Goal: Transaction & Acquisition: Book appointment/travel/reservation

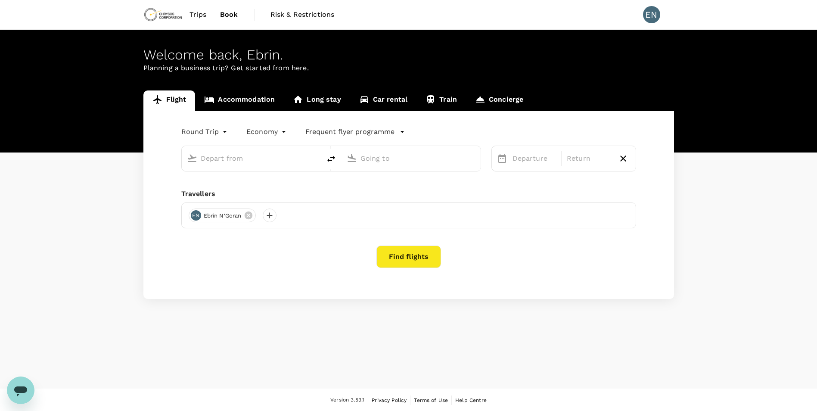
type input "[PERSON_NAME] Int'l (ABJ)"
type input "Modibo Keita International Airport (BKO)"
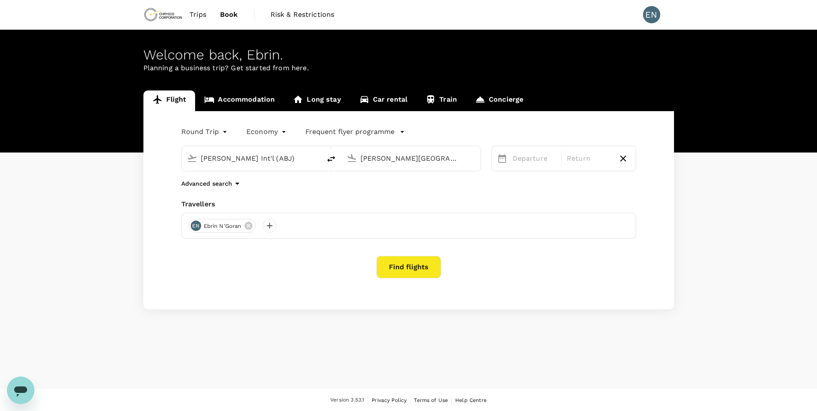
click at [439, 162] on input "Modibo Keita International Airport (BKO)" at bounding box center [411, 158] width 102 height 13
click at [459, 160] on input "Modibo Keita International Airport (BKO)" at bounding box center [411, 158] width 102 height 13
drag, startPoint x: 465, startPoint y: 160, endPoint x: 402, endPoint y: 160, distance: 63.3
click at [402, 160] on div "Modibo Keita International Airport (BKO)" at bounding box center [417, 159] width 115 height 14
click at [485, 162] on div "Departure Return" at bounding box center [558, 153] width 155 height 36
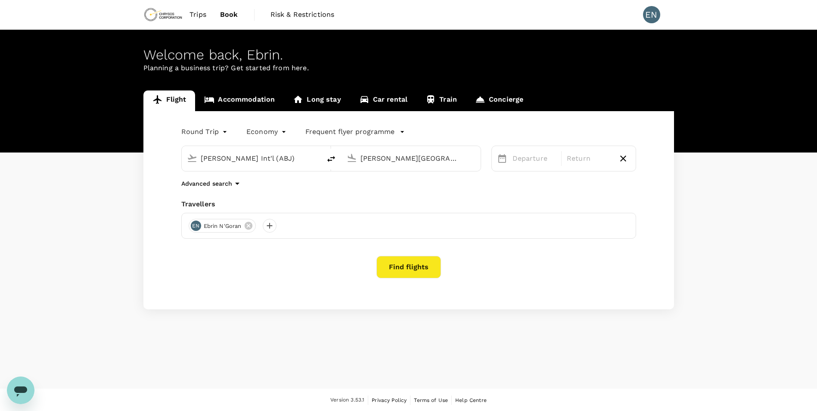
click at [197, 12] on span "Trips" at bounding box center [197, 14] width 17 height 10
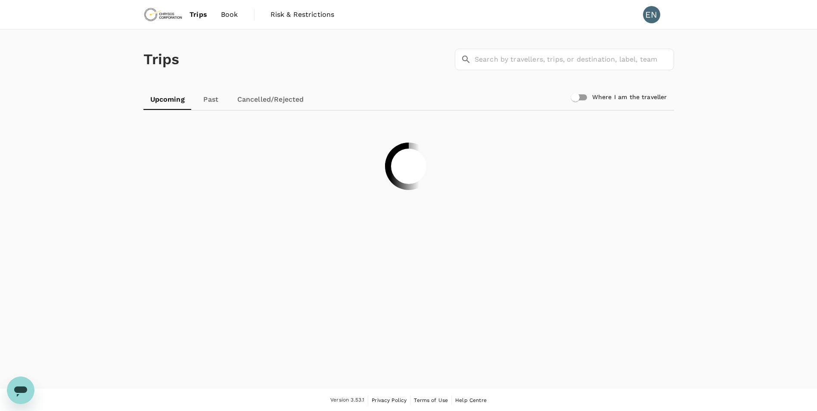
click at [227, 14] on span "Book" at bounding box center [229, 14] width 17 height 10
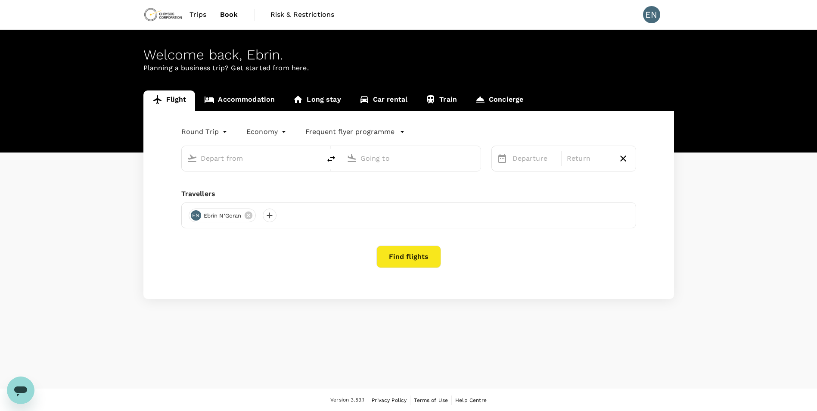
type input "Félix-Houphouët-Boigny Int'l (ABJ)"
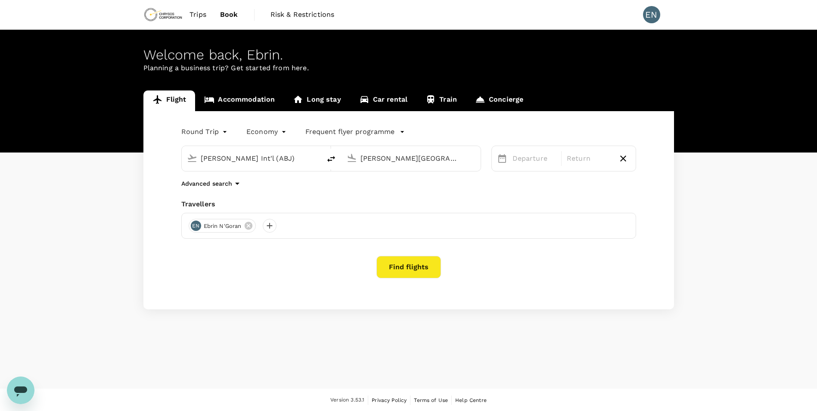
click at [431, 163] on input "Modibo Keita International Airport (BKO)" at bounding box center [411, 158] width 102 height 13
type input "t"
click at [427, 174] on p "Sekondi Takoradi, Ghana" at bounding box center [424, 175] width 172 height 9
type input "Sekondi Takoradi, Ghana (any)"
click at [446, 253] on div "Round Trip roundtrip Economy economy Frequent flyer programme Félix-Houphouët-B…" at bounding box center [408, 210] width 530 height 198
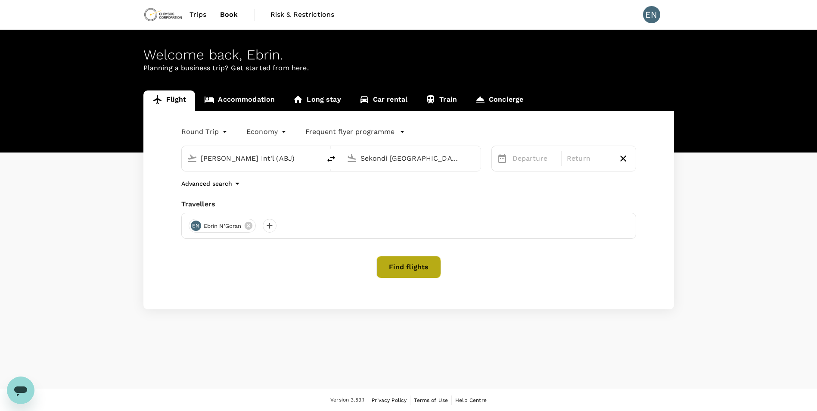
click at [402, 267] on button "Find flights" at bounding box center [408, 267] width 65 height 22
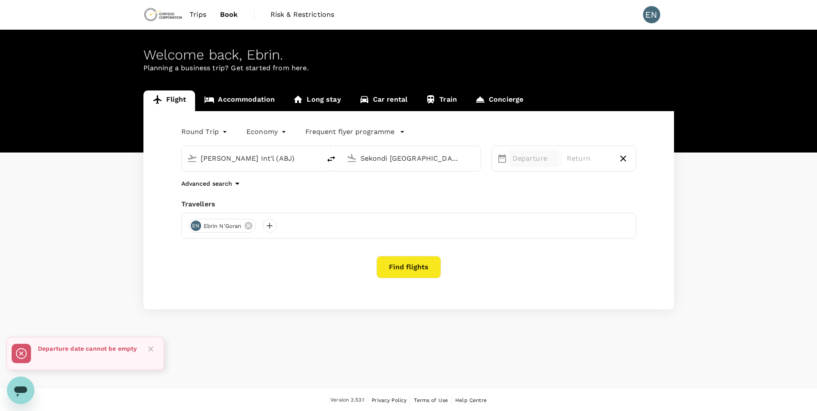
click at [523, 155] on p "Departure" at bounding box center [534, 158] width 44 height 10
click at [530, 233] on div "6" at bounding box center [525, 233] width 16 height 16
click at [597, 164] on div "Return" at bounding box center [588, 158] width 51 height 17
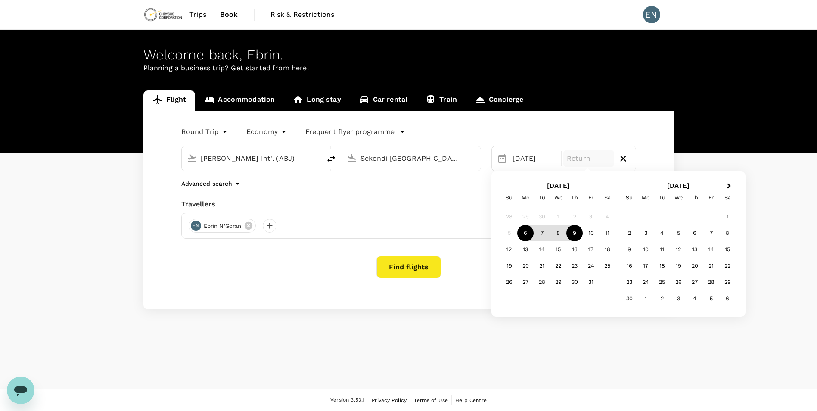
click at [574, 236] on div "9" at bounding box center [574, 233] width 16 height 16
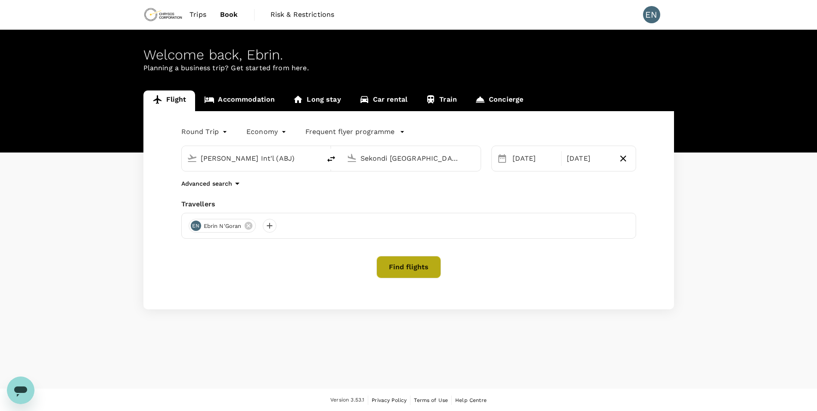
click at [438, 267] on button "Find flights" at bounding box center [408, 267] width 65 height 22
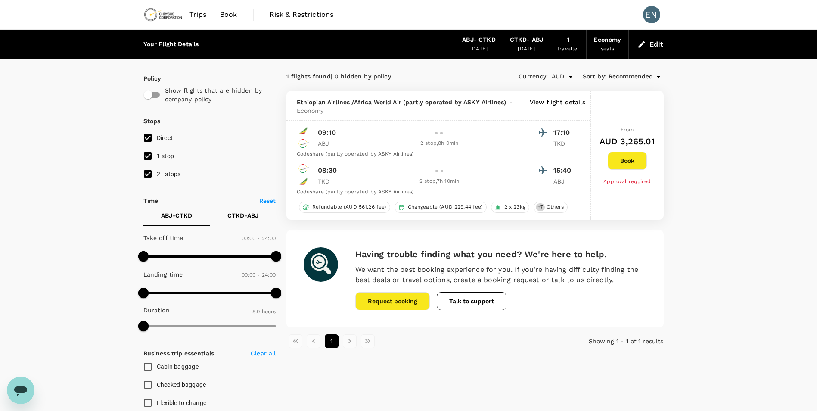
click at [436, 144] on div "2 stop , 8h 0min" at bounding box center [439, 143] width 190 height 9
click at [428, 136] on div at bounding box center [444, 133] width 207 height 12
click at [439, 135] on div at bounding box center [439, 132] width 10 height 5
click at [436, 172] on div at bounding box center [436, 170] width 5 height 5
click at [450, 175] on div at bounding box center [445, 170] width 206 height 12
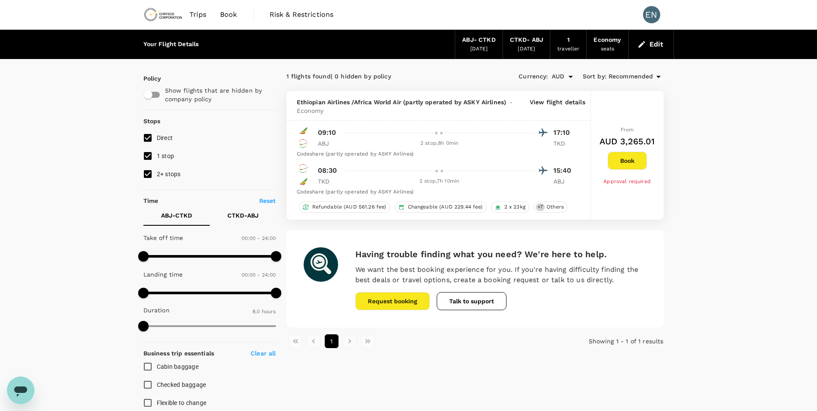
click at [369, 152] on div "Codeshare (partly operated by ASKY Airlines)" at bounding box center [436, 154] width 278 height 9
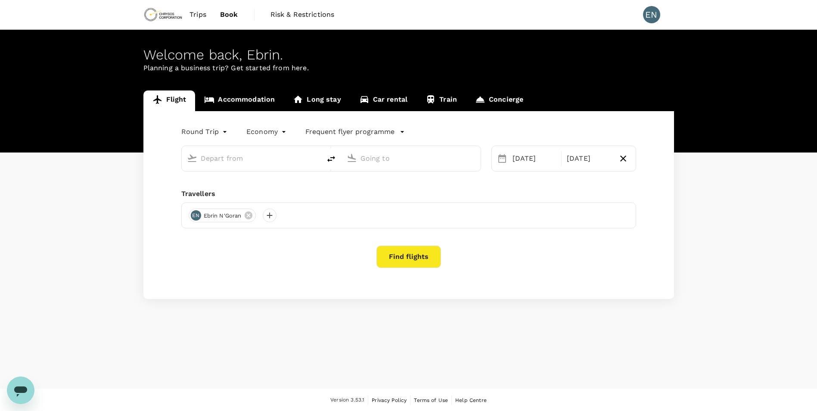
type input "Félix-Houphouët-Boigny Int'l (ABJ)"
type input "Sekondi Takoradi, Ghana (any)"
type input "Félix-Houphouët-Boigny Int'l (ABJ)"
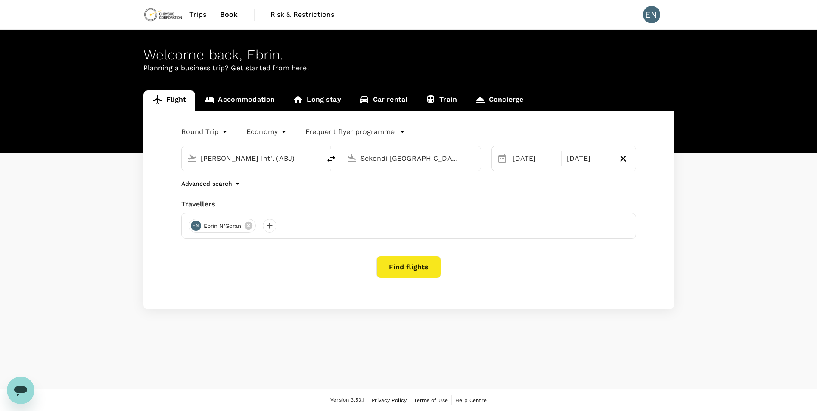
click at [429, 158] on input "Sekondi Takoradi, Ghana (any)" at bounding box center [411, 158] width 102 height 13
click at [378, 172] on p "Accra, Ghana" at bounding box center [424, 175] width 172 height 9
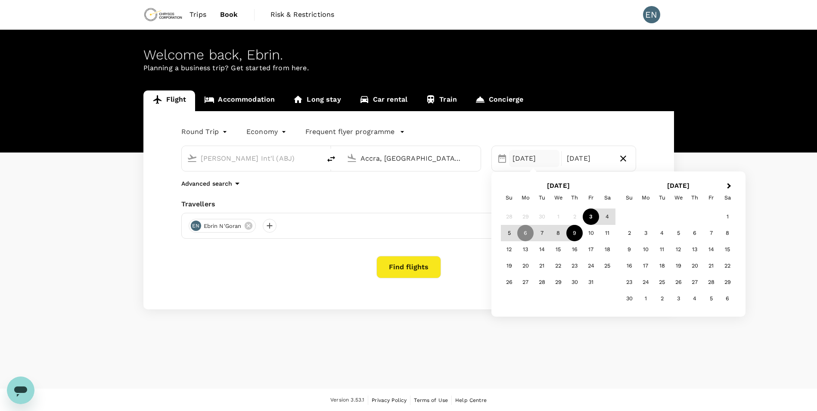
type input "Accra, Ghana (any)"
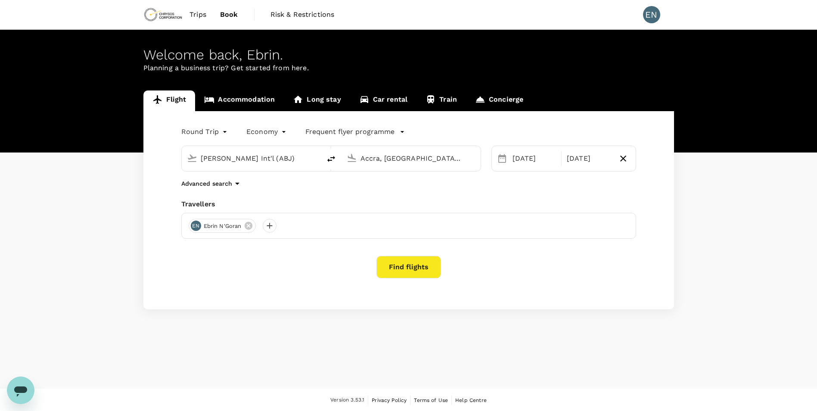
click at [419, 185] on div "Advanced search" at bounding box center [408, 183] width 455 height 10
click at [422, 271] on button "Find flights" at bounding box center [408, 267] width 65 height 22
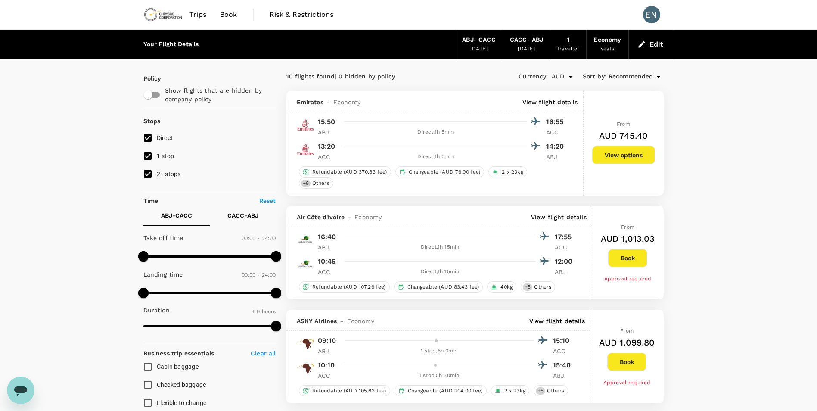
click at [199, 16] on span "Trips" at bounding box center [197, 14] width 17 height 10
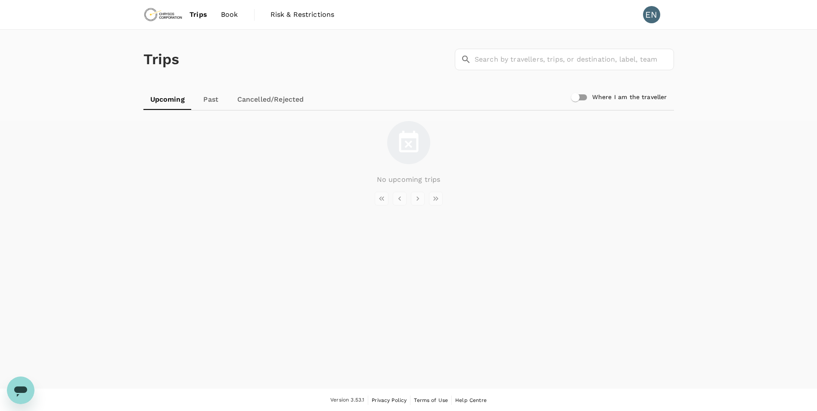
click at [226, 12] on span "Book" at bounding box center [229, 14] width 17 height 10
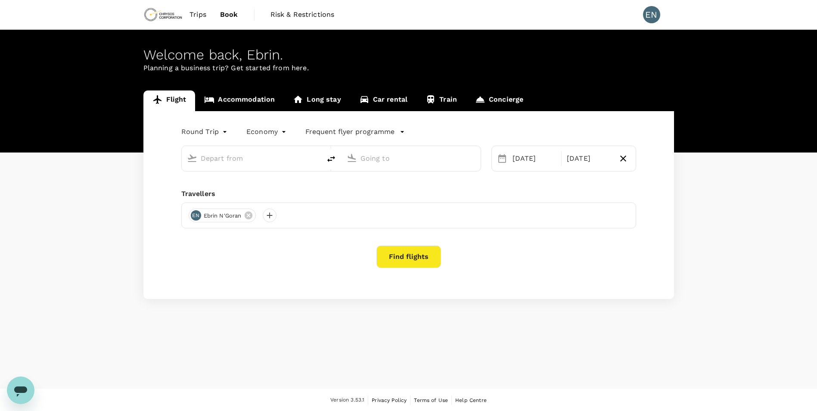
type input "Félix-Houphouët-Boigny Int'l (ABJ)"
type input "Accra, Ghana (any)"
click at [238, 158] on input "text" at bounding box center [252, 158] width 102 height 13
type input "Félix-Houphouët-Boigny Int'l (ABJ)"
type input "Accra, Ghana (any)"
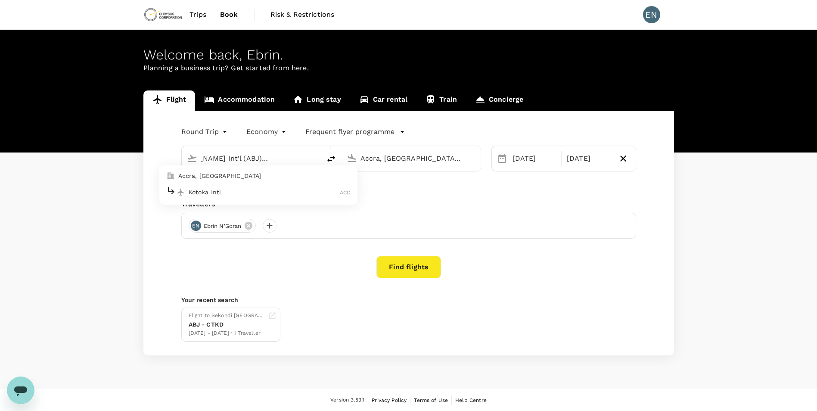
scroll to position [0, 37]
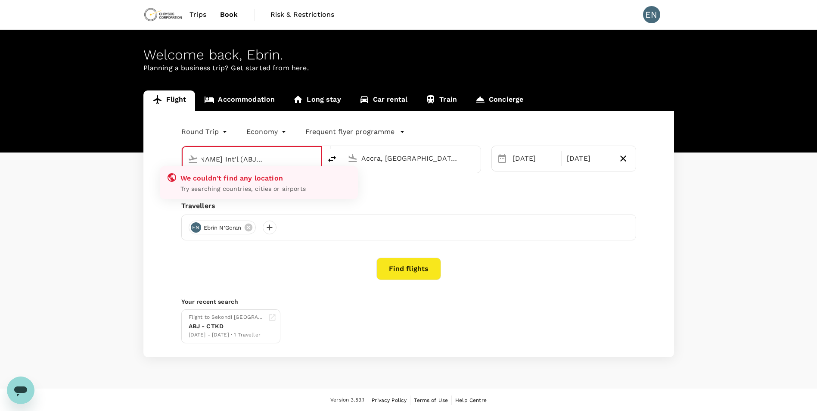
drag, startPoint x: 307, startPoint y: 155, endPoint x: 201, endPoint y: 158, distance: 105.6
click at [202, 158] on div "Félix-Houphouët-Boigny Int'l (ABJ)Accra" at bounding box center [259, 159] width 114 height 14
click at [238, 159] on input "Félix-Houphouët-Boigny Int'l (ABJ)Accra" at bounding box center [252, 158] width 101 height 13
click at [301, 161] on input "Félix-Houphouët-Boigny Int'l (ABJ)Accra" at bounding box center [252, 158] width 101 height 13
click at [300, 164] on input "Félix-Houphouët-Boigny Int'l (ABJ)Accra" at bounding box center [252, 158] width 101 height 13
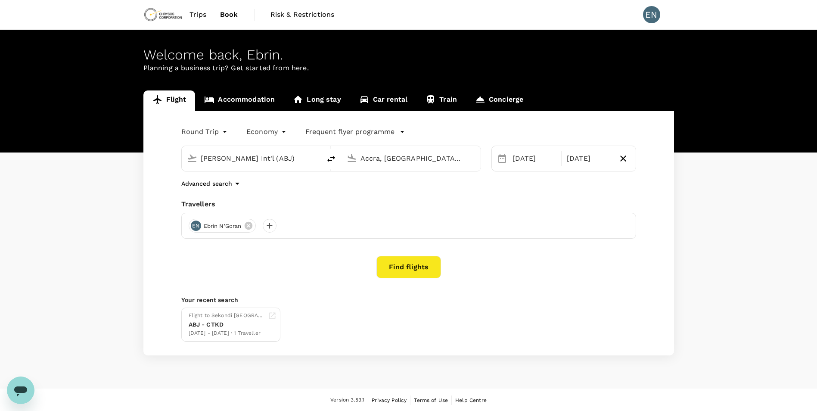
scroll to position [0, 0]
click at [386, 158] on input "Accra, Ghana (any)" at bounding box center [411, 158] width 102 height 13
click at [291, 157] on input "Félix-Houphouët-Boigny Int'l (ABJ)" at bounding box center [252, 158] width 102 height 13
click at [233, 190] on p "Kotoka Intl" at bounding box center [265, 192] width 152 height 9
type input "Kotoka Intl (ACC)"
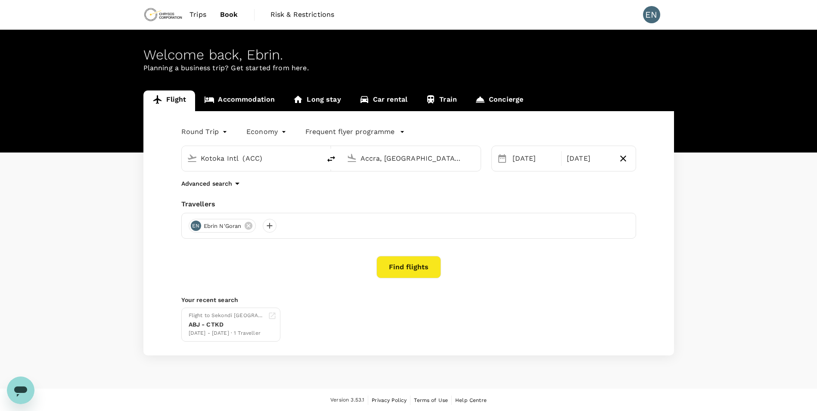
click at [422, 155] on input "Accra, Ghana (any)" at bounding box center [411, 158] width 102 height 13
type input "A"
click at [401, 193] on p "Takoradi Airport" at bounding box center [424, 192] width 152 height 9
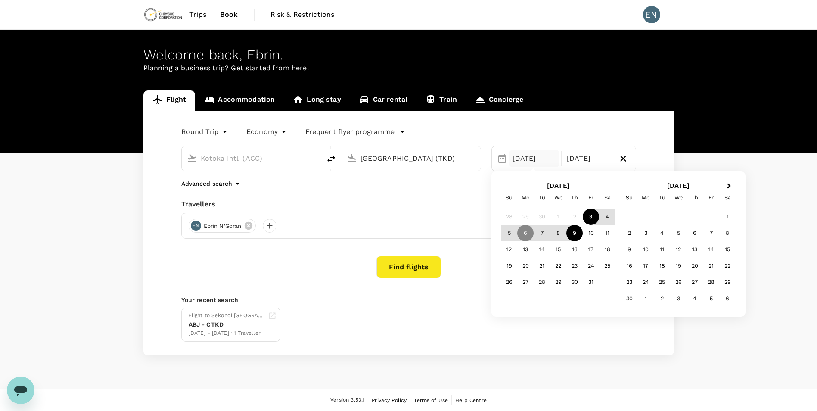
type input "[GEOGRAPHIC_DATA] (TKD)"
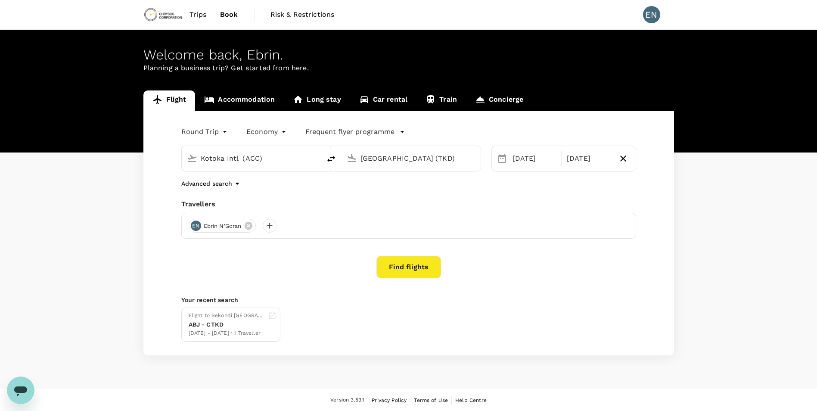
click at [460, 198] on div "Round Trip roundtrip Economy economy Frequent flyer programme Kotoka Intl (ACC)…" at bounding box center [408, 233] width 530 height 244
click at [515, 156] on div "[DATE]" at bounding box center [534, 158] width 51 height 17
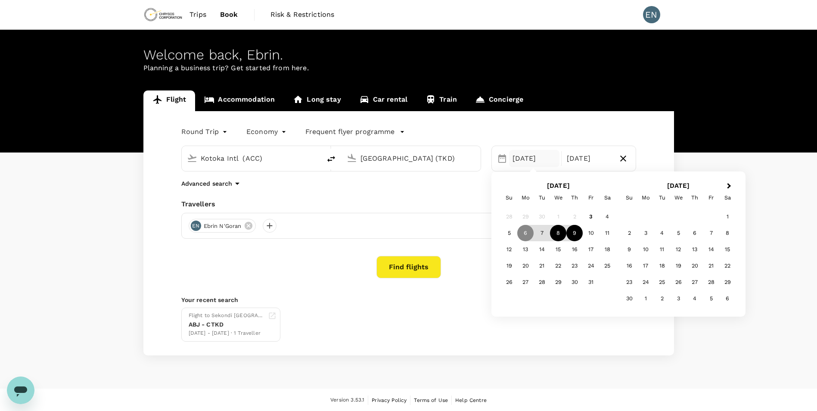
click at [556, 233] on div "8" at bounding box center [558, 233] width 16 height 16
click at [526, 234] on div "6" at bounding box center [525, 233] width 16 height 16
click at [544, 254] on div "14" at bounding box center [541, 249] width 16 height 16
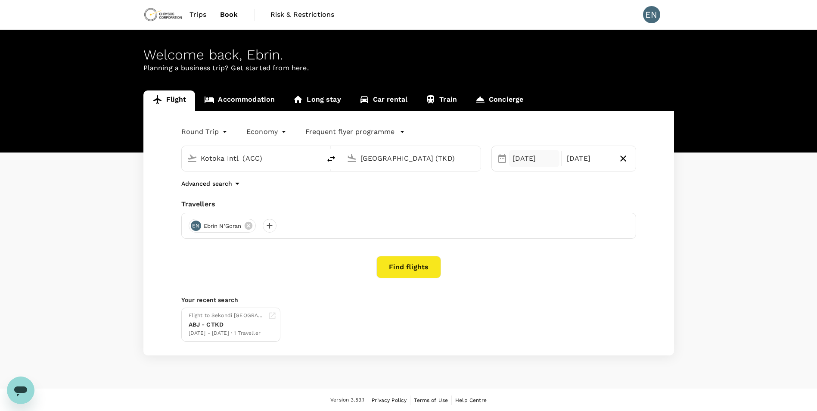
click at [544, 159] on div "[DATE]" at bounding box center [534, 158] width 51 height 17
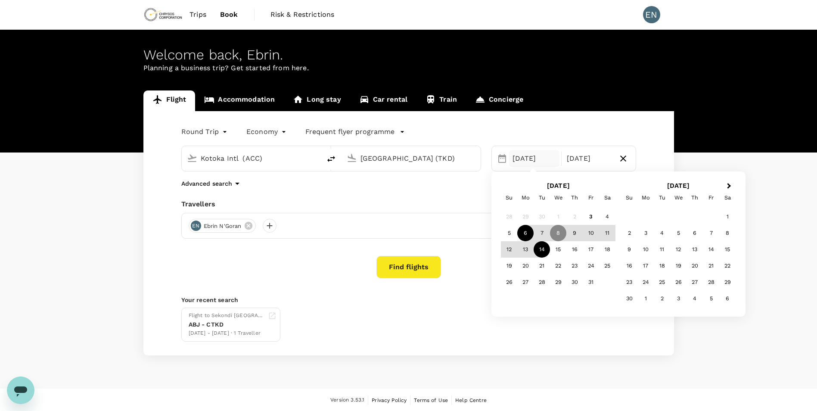
click at [528, 237] on div "6" at bounding box center [525, 233] width 16 height 16
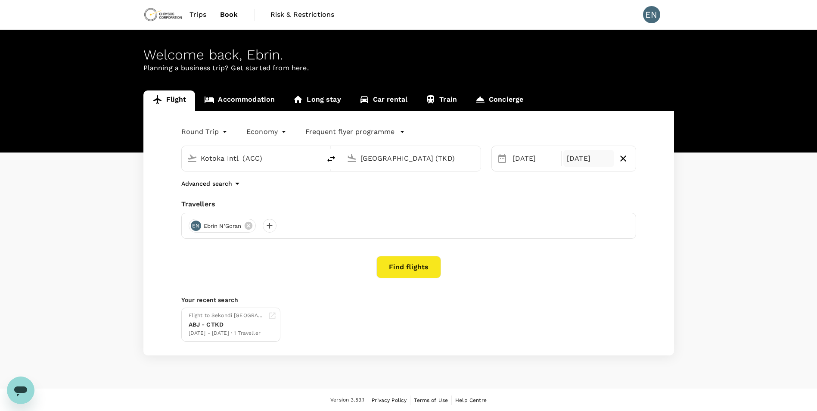
click at [570, 158] on div "14 Oct" at bounding box center [588, 158] width 51 height 17
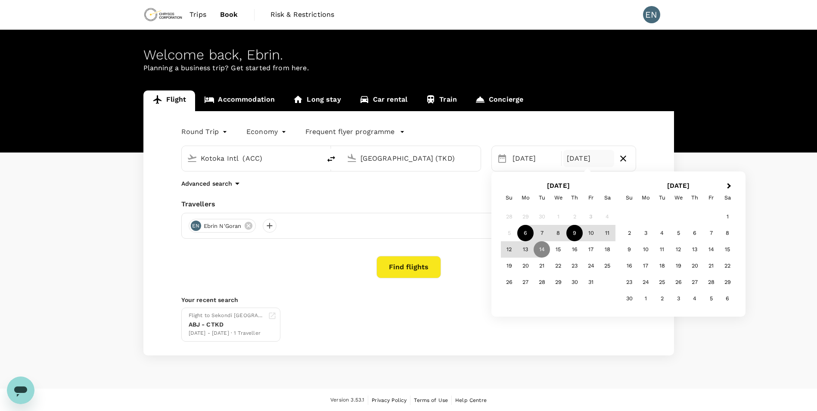
click at [570, 227] on div "9" at bounding box center [574, 233] width 16 height 16
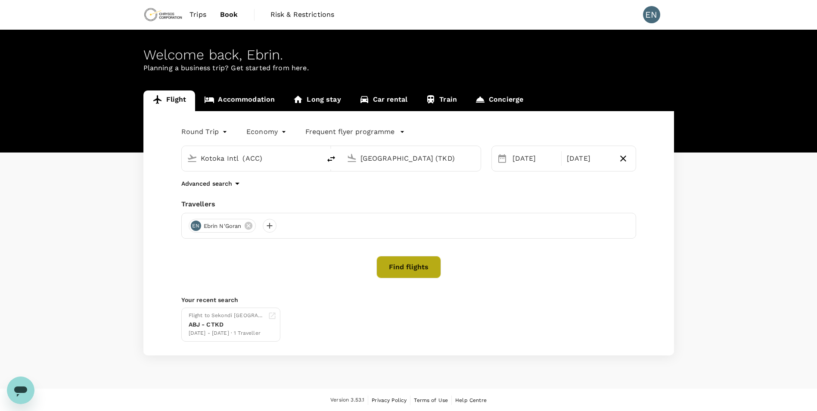
click at [412, 265] on button "Find flights" at bounding box center [408, 267] width 65 height 22
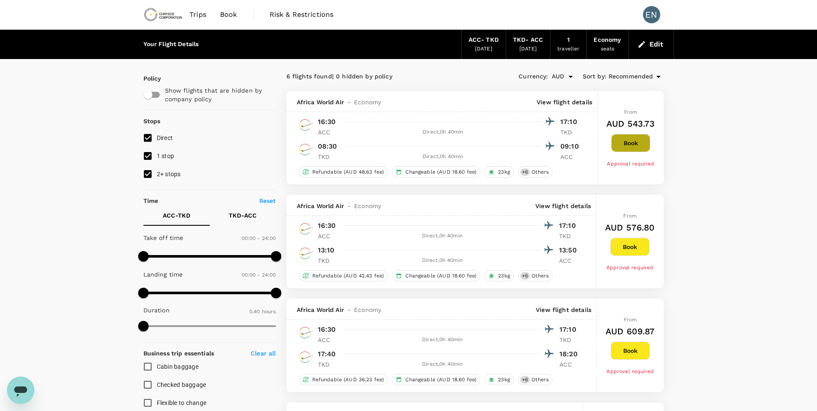
click at [633, 150] on button "Book" at bounding box center [630, 143] width 39 height 18
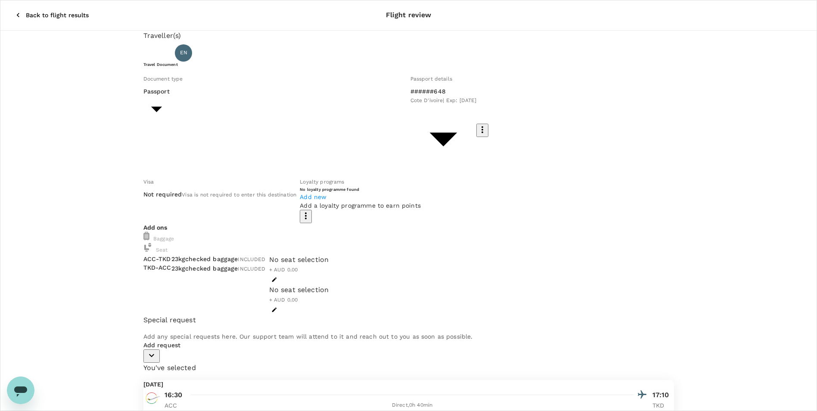
click at [344, 315] on p "Special request" at bounding box center [408, 320] width 530 height 10
type input "9c4289b1-14a3-4119-8736-521306e5ca8f"
type textarea "This flight allowed to arrive Tarkwa on 06th October. Then drive to the mine si…"
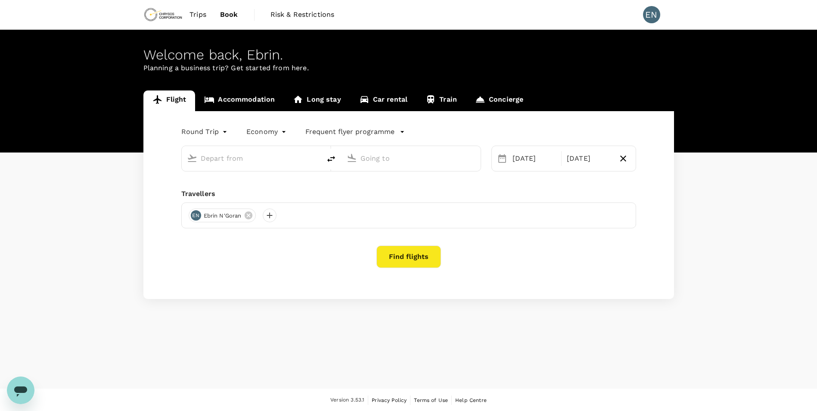
type input "Kotoka Intl (ACC)"
type input "[GEOGRAPHIC_DATA] (TKD)"
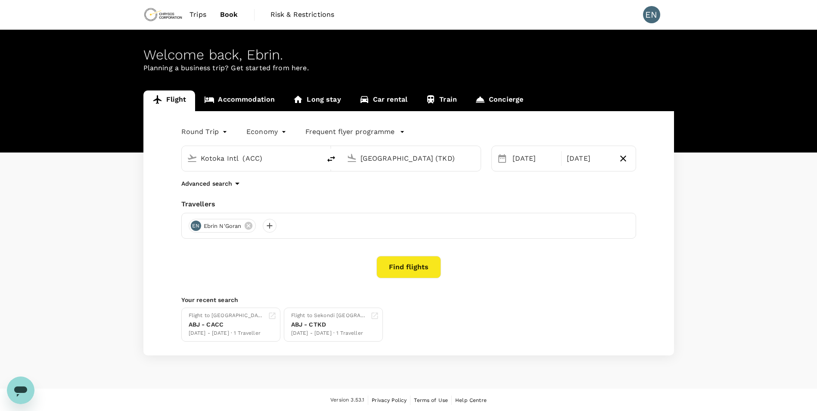
click at [282, 156] on input "Kotoka Intl (ACC)" at bounding box center [252, 158] width 102 height 13
type input "a"
click at [254, 184] on li "[PERSON_NAME] Int'l ABJ" at bounding box center [258, 192] width 198 height 19
type input "Félix-Houphouët-Boigny Int'l (ABJ)"
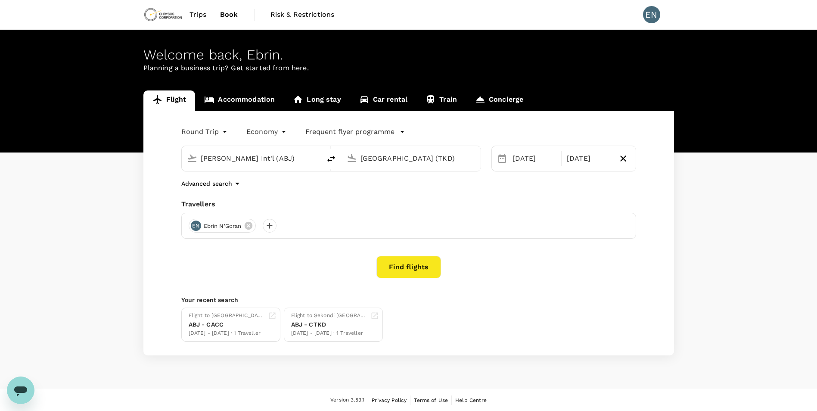
click at [391, 149] on div "Takoradi Airport (TKD)" at bounding box center [416, 156] width 118 height 17
click at [409, 274] on button "Find flights" at bounding box center [408, 267] width 65 height 22
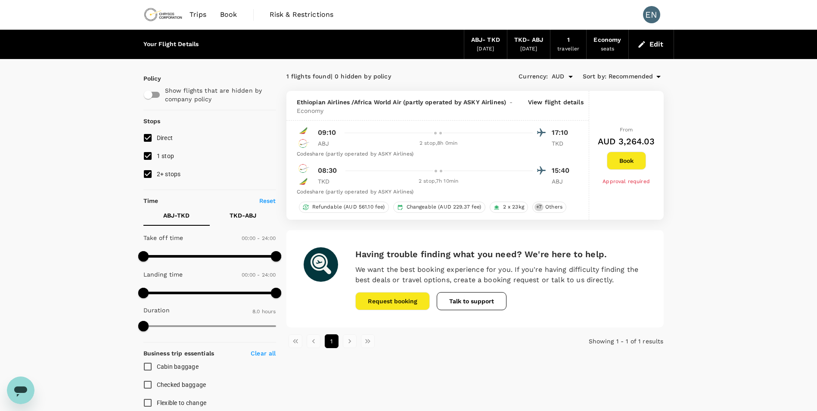
click at [228, 19] on span "Book" at bounding box center [228, 14] width 17 height 10
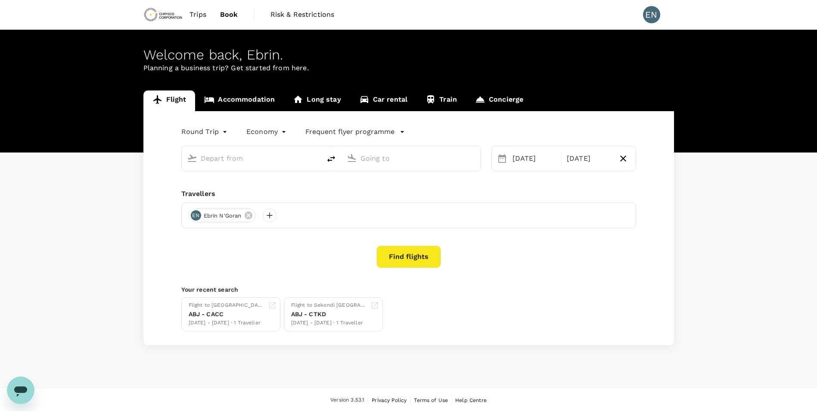
type input "Félix-Houphouët-Boigny Int'l (ABJ)"
type input "Takoradi Airport (TKD)"
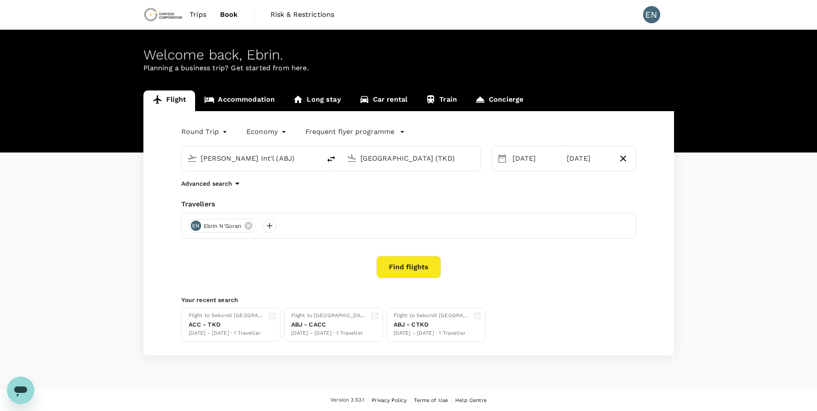
click at [233, 152] on input "Félix-Houphouët-Boigny Int'l (ABJ)" at bounding box center [252, 158] width 102 height 13
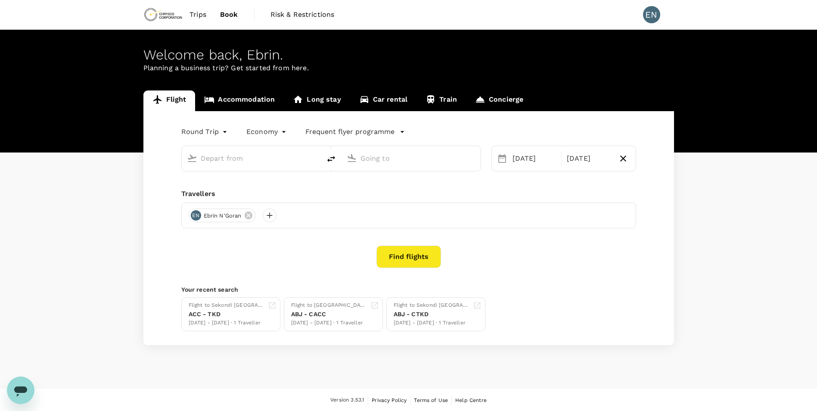
type input "Félix-Houphouët-Boigny Int'l (ABJ)"
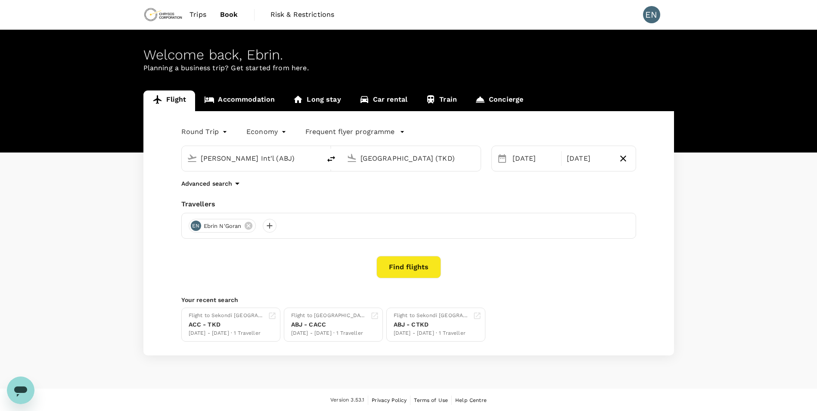
click at [233, 154] on input "Félix-Houphouët-Boigny Int'l (ABJ)" at bounding box center [252, 158] width 102 height 13
click at [411, 152] on input "Takoradi Airport (TKD)" at bounding box center [411, 158] width 102 height 13
click at [390, 186] on div "Kotoka Intl ACC" at bounding box center [418, 191] width 184 height 13
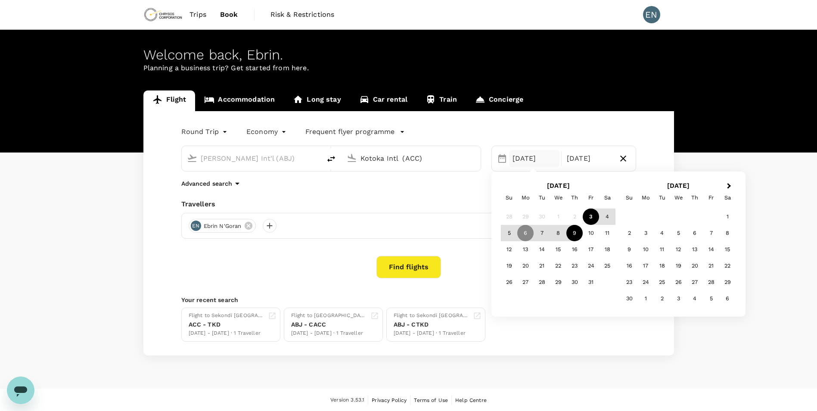
type input "Kotoka Intl (ACC)"
click at [415, 270] on button "Find flights" at bounding box center [408, 267] width 65 height 22
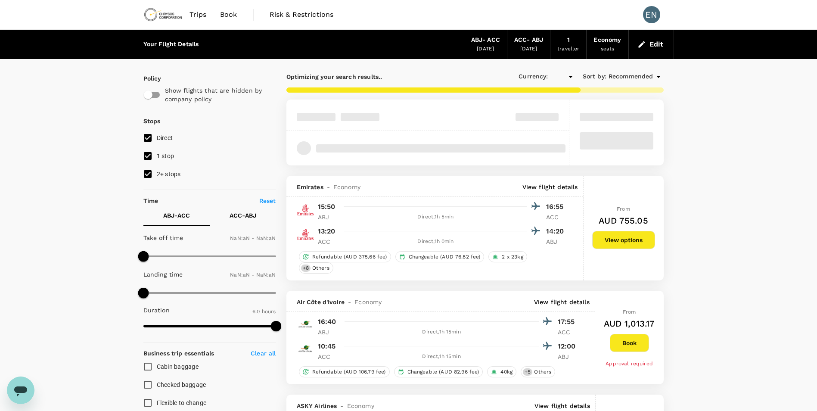
type input "AUD"
type input "1440"
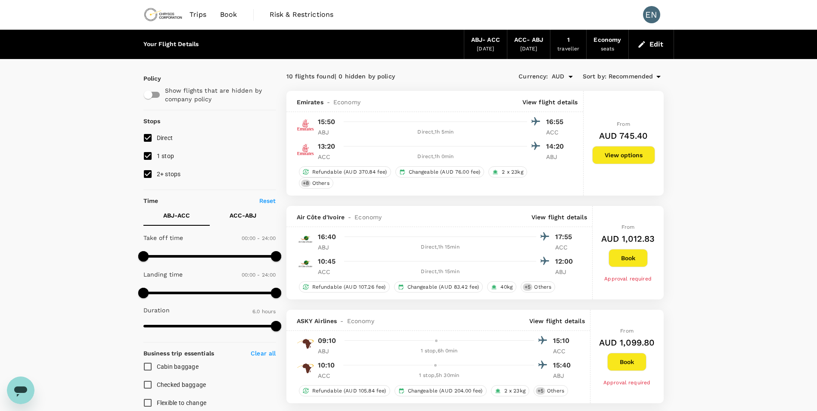
click at [490, 53] on div "06 Oct 2025" at bounding box center [485, 49] width 17 height 9
click at [233, 16] on span "Book" at bounding box center [228, 14] width 17 height 10
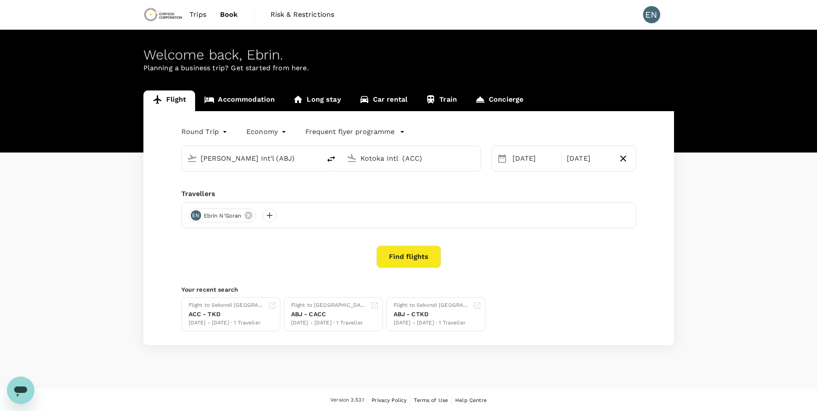
type input "Félix-Houphouët-Boigny Int'l (ABJ)"
type input "Kotoka Intl (ACC)"
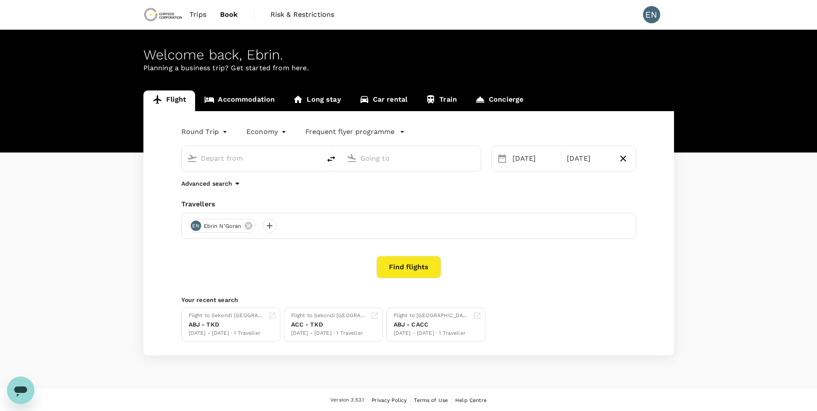
type input "Félix-Houphouët-Boigny Int'l (ABJ)"
type input "Kotoka Intl (ACC)"
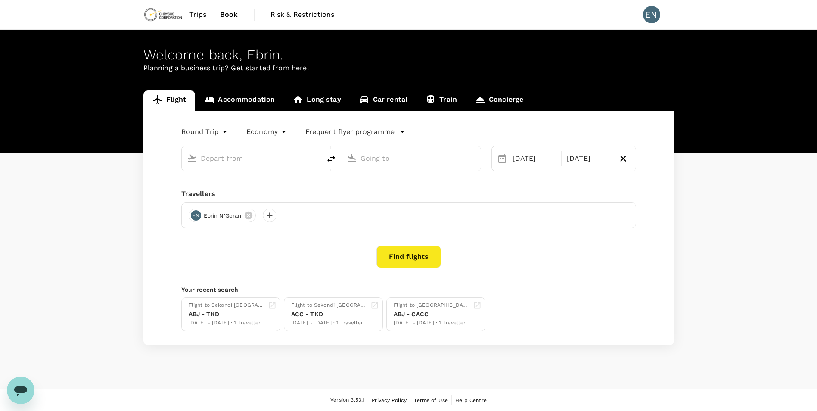
type input "Félix-Houphouët-Boigny Int'l (ABJ)"
type input "Kotoka Intl (ACC)"
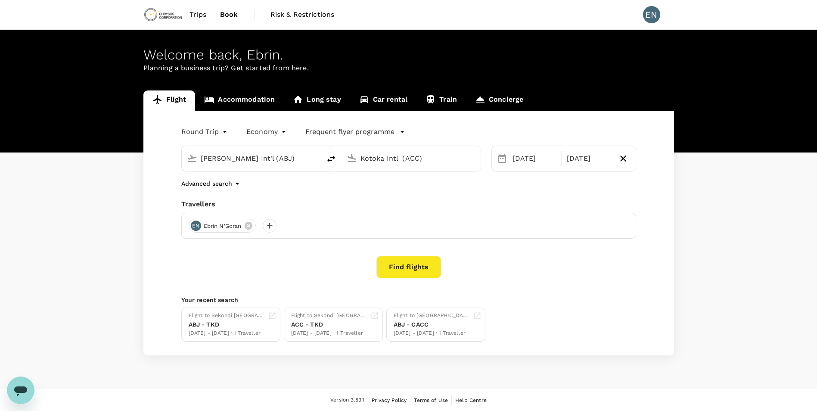
click at [211, 162] on input "Félix-Houphouët-Boigny Int'l (ABJ)" at bounding box center [252, 158] width 102 height 13
click at [515, 158] on div "06 Oct" at bounding box center [534, 158] width 51 height 17
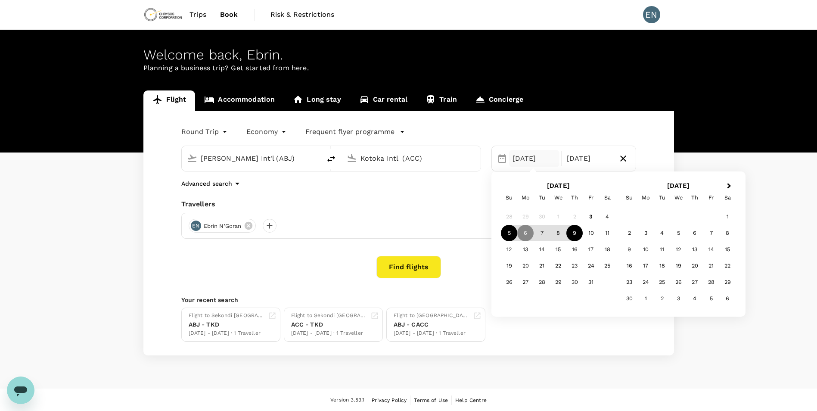
click at [510, 232] on div "5" at bounding box center [509, 233] width 16 height 16
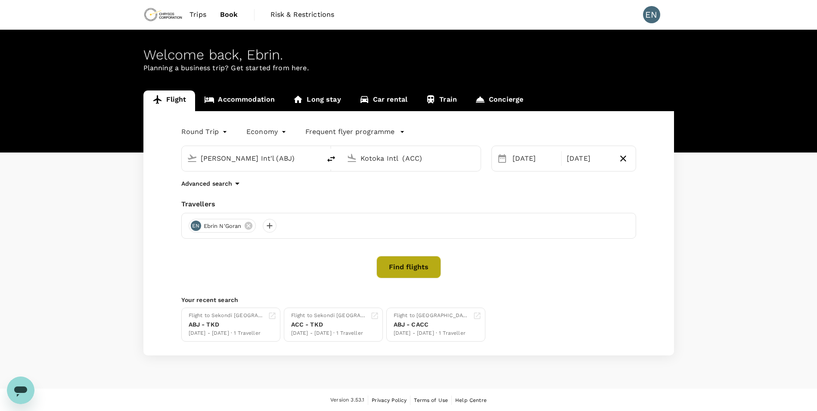
click at [407, 273] on button "Find flights" at bounding box center [408, 267] width 65 height 22
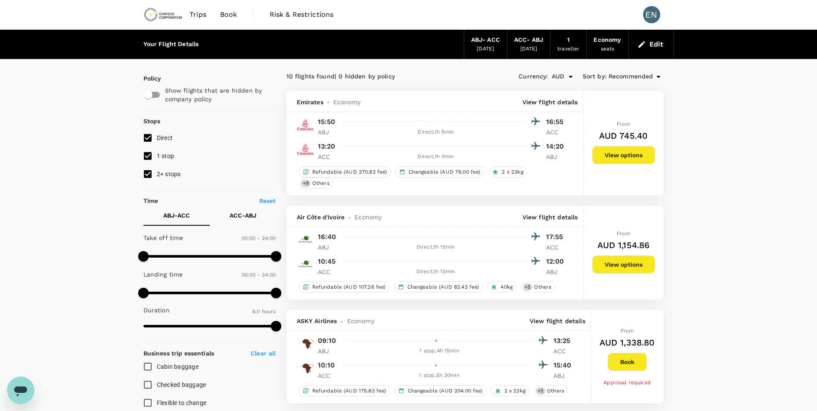
click at [624, 162] on div "From AUD 745.40 View options" at bounding box center [623, 143] width 63 height 105
click at [621, 149] on button "View options" at bounding box center [623, 155] width 63 height 18
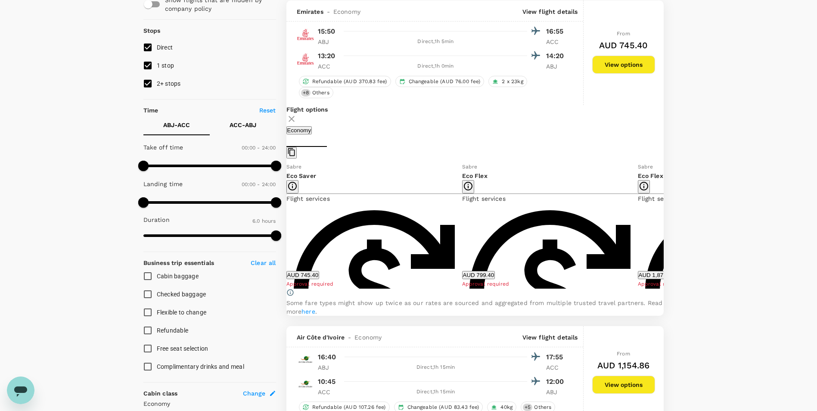
scroll to position [91, 0]
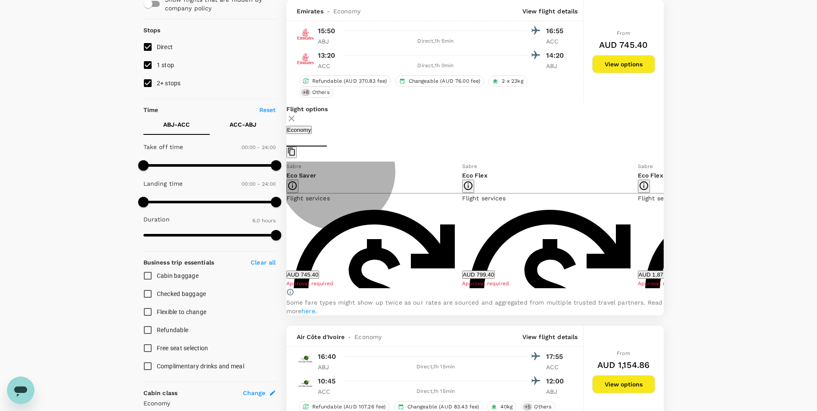
click at [319, 270] on button "AUD 745.40" at bounding box center [302, 274] width 33 height 8
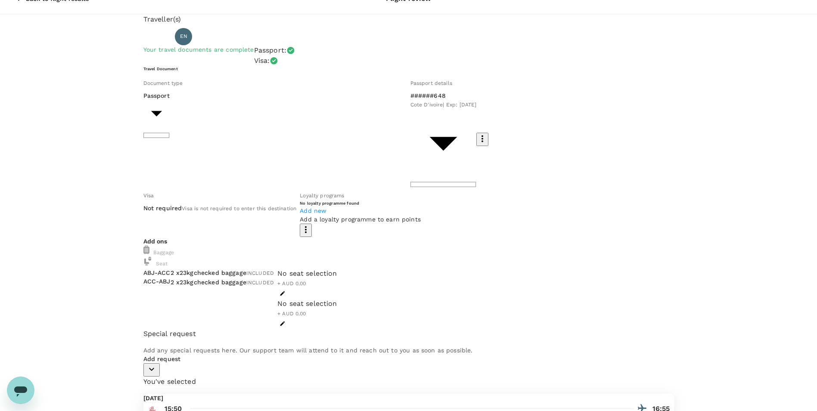
scroll to position [23, 0]
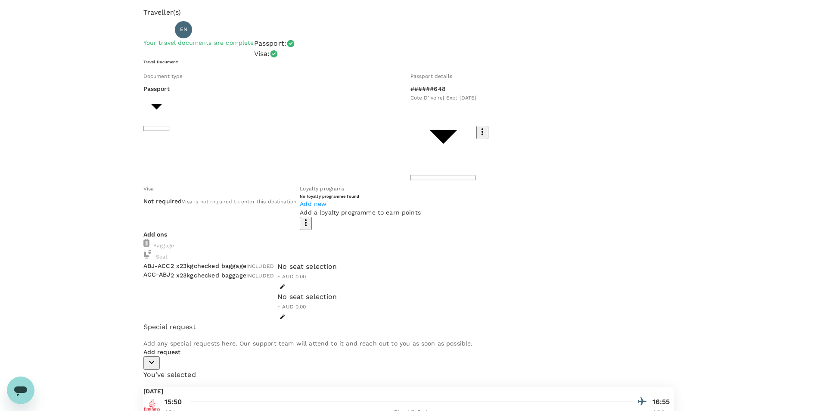
click at [225, 65] on h6 "Travel Document" at bounding box center [408, 62] width 530 height 6
click at [157, 357] on icon "button" at bounding box center [151, 362] width 10 height 10
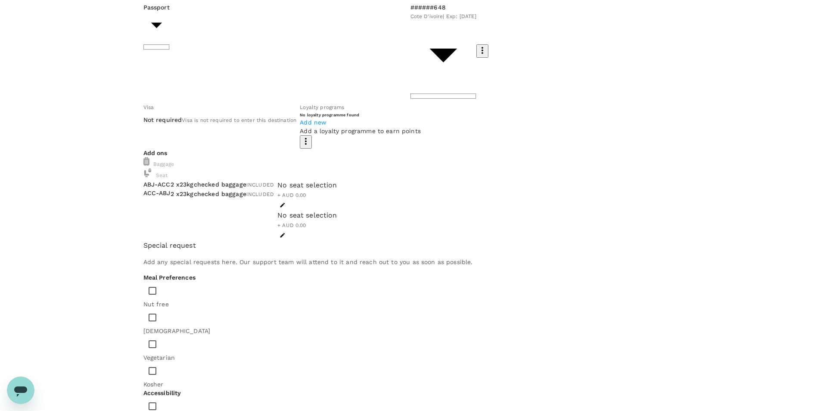
scroll to position [141, 0]
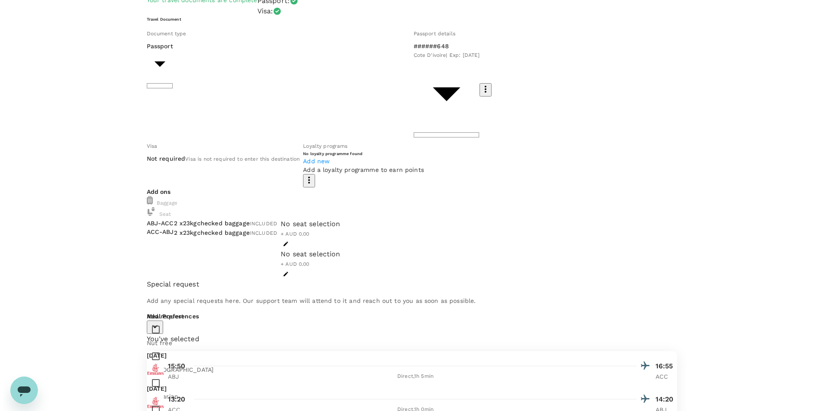
scroll to position [23, 0]
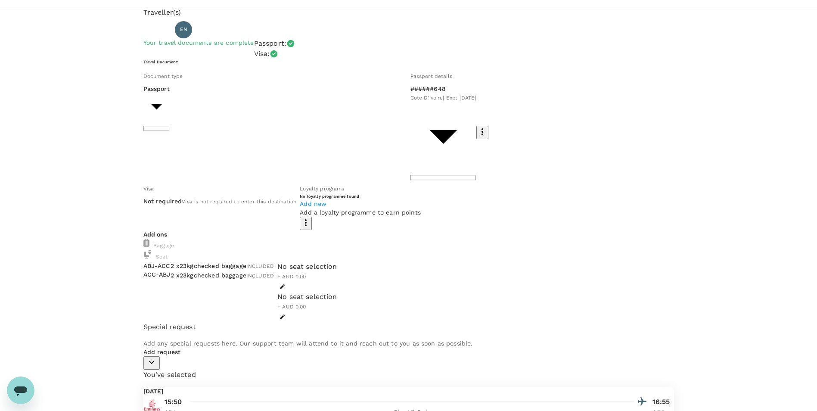
type input "9c4289b1-14a3-4119-8736-521306e5ca8f"
type textarea "I"
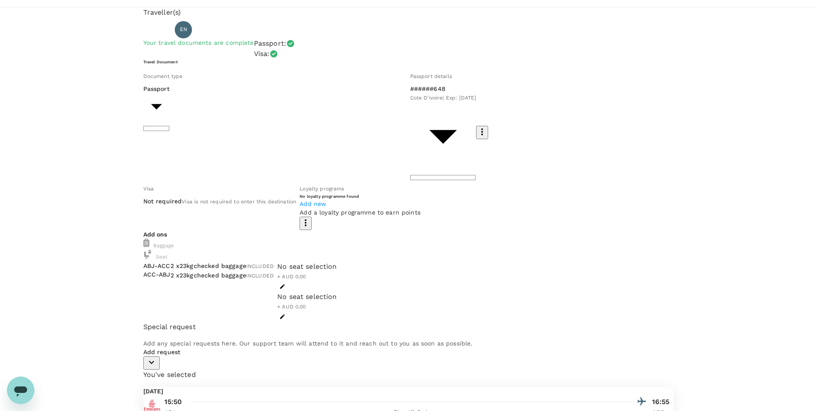
type textarea "i"
type textarea "Hi Kyle, This flight will allow me to arrive at Takoradi on 06th October."
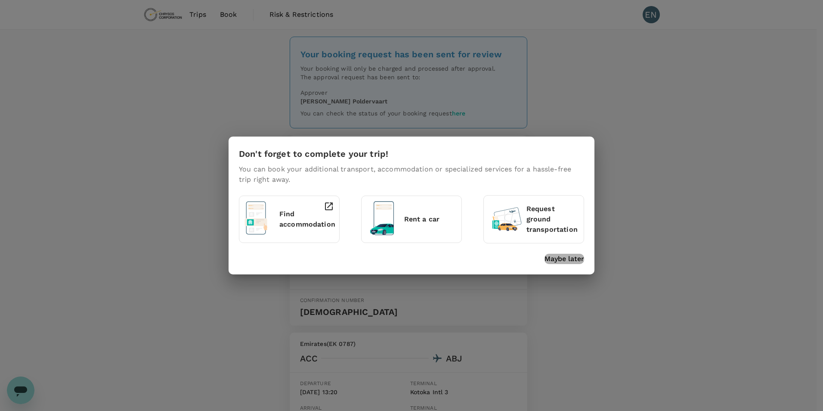
click at [561, 260] on p "Maybe later" at bounding box center [565, 259] width 40 height 10
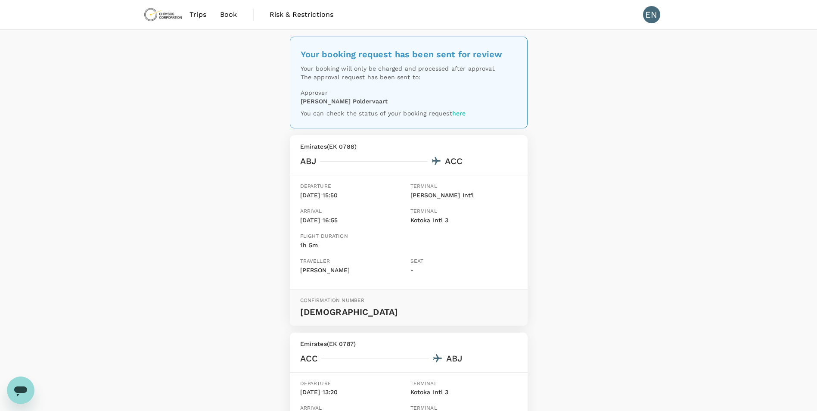
scroll to position [86, 0]
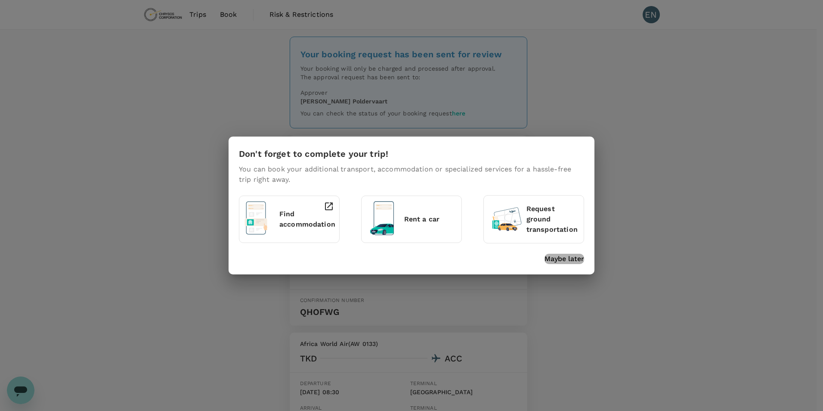
click at [580, 263] on p "Maybe later" at bounding box center [565, 259] width 40 height 10
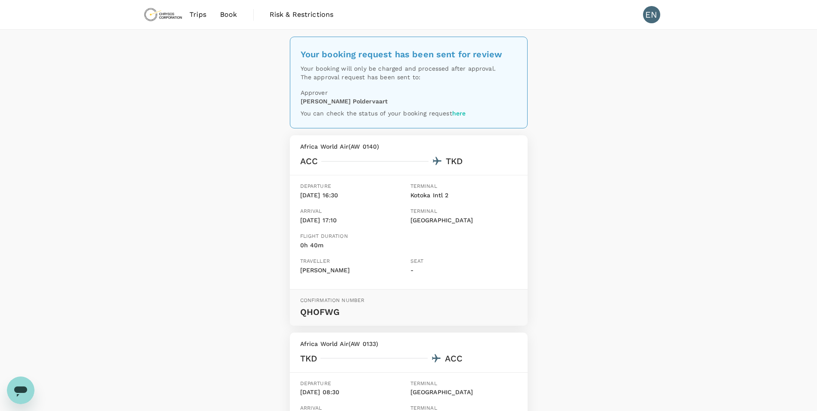
click at [231, 18] on span "Book" at bounding box center [228, 14] width 17 height 10
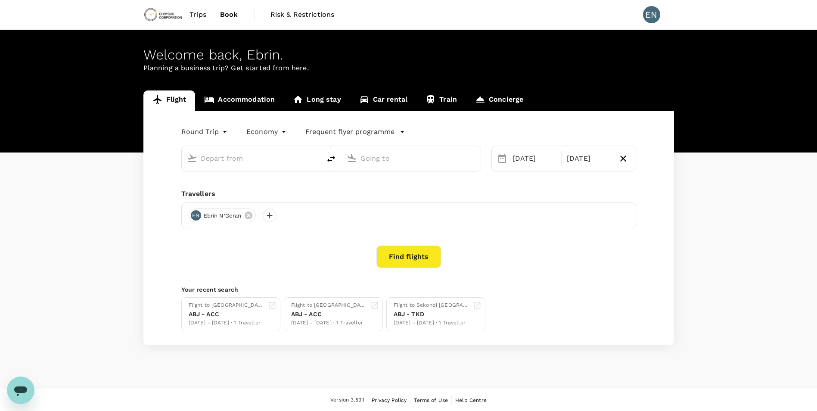
type input "Kotoka Intl (ACC)"
type input "[GEOGRAPHIC_DATA] (TKD)"
type input "Kotoka Intl (ACC)"
type input "Takoradi Airport (TKD)"
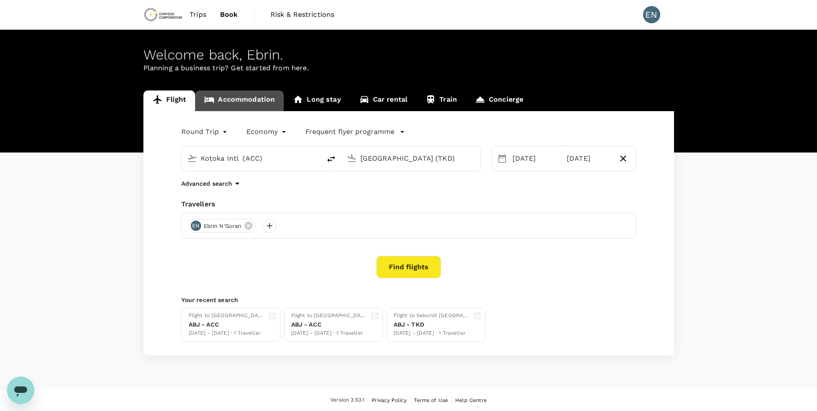
click at [252, 96] on link "Accommodation" at bounding box center [239, 100] width 89 height 21
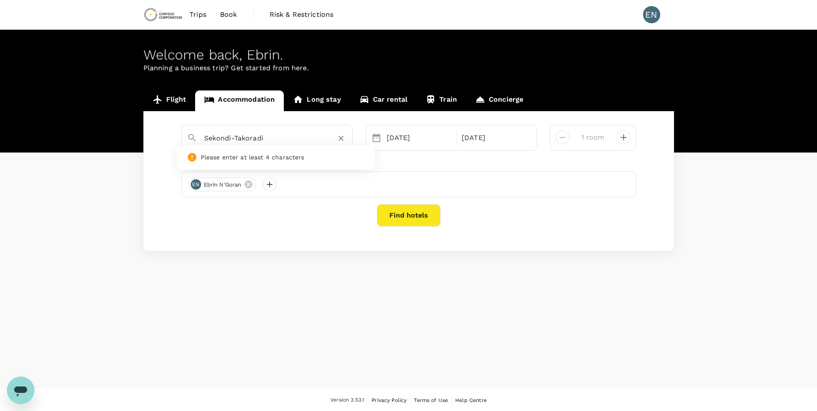
click at [281, 143] on input "Sekondi-Takoradi" at bounding box center [263, 137] width 119 height 13
click at [343, 136] on icon "Clear" at bounding box center [340, 138] width 5 height 5
click at [393, 140] on div "06 Oct" at bounding box center [418, 137] width 71 height 17
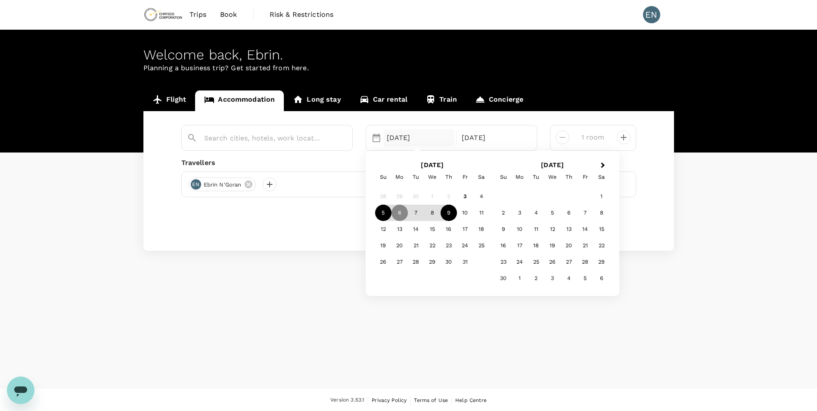
click at [381, 217] on div "5" at bounding box center [383, 213] width 16 height 16
click at [394, 214] on div "6" at bounding box center [399, 213] width 16 height 16
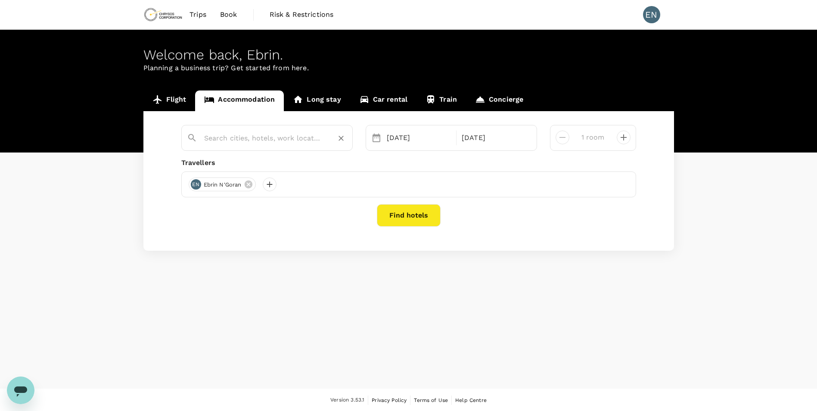
click at [228, 139] on input "text" at bounding box center [263, 137] width 119 height 13
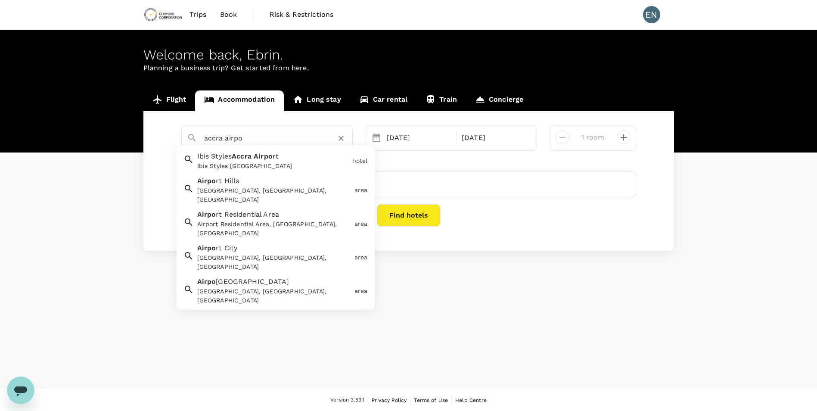
click at [259, 210] on span "rt Residential Area" at bounding box center [247, 214] width 63 height 8
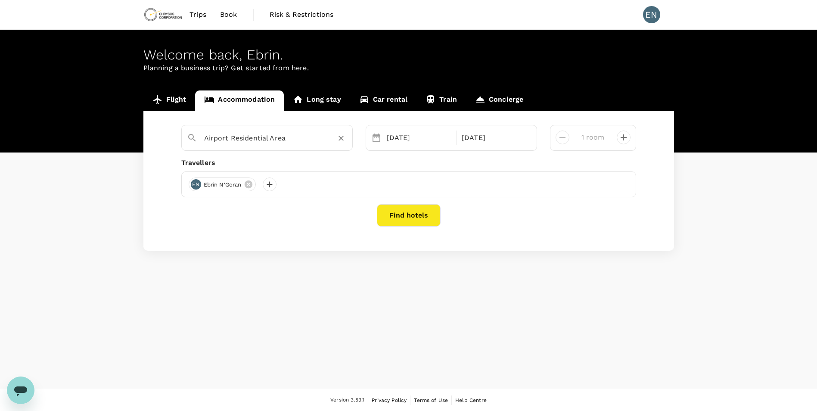
type input "Airport Residential Area"
click at [402, 217] on button "Find hotels" at bounding box center [409, 215] width 64 height 22
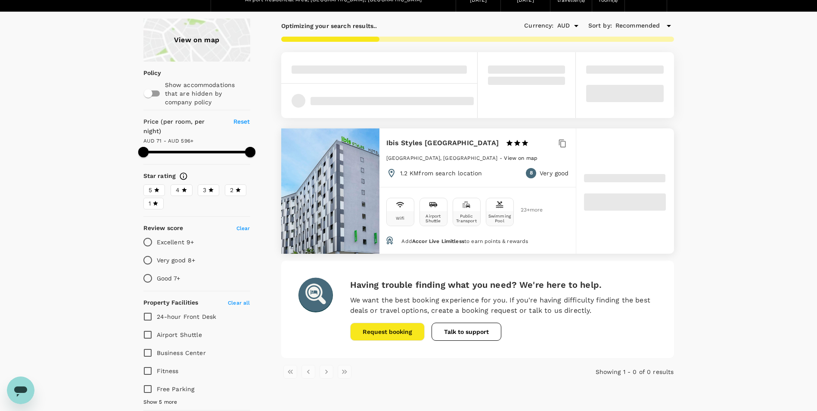
scroll to position [86, 0]
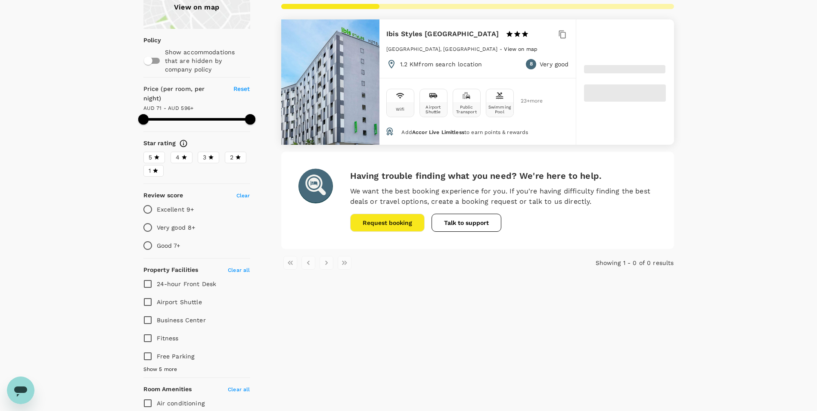
type input "595.07"
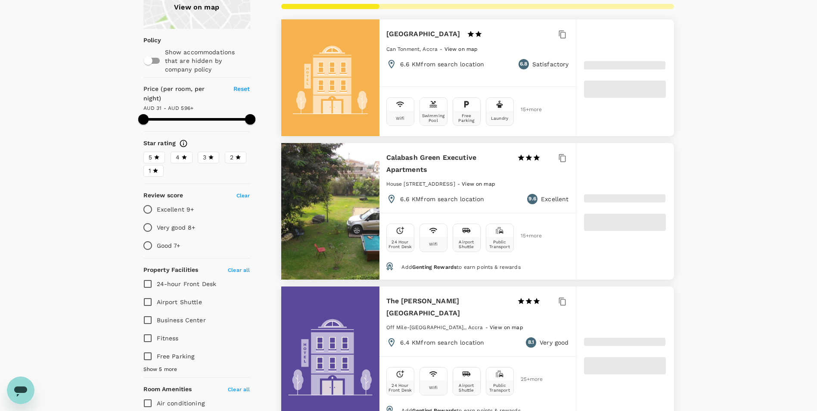
type input "31.07"
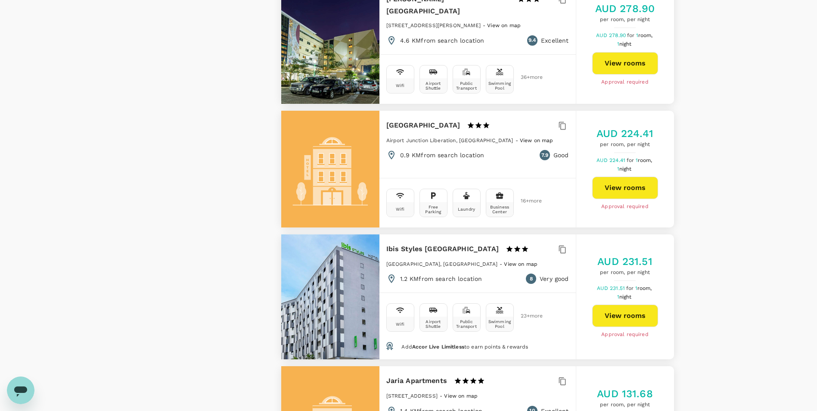
scroll to position [1119, 0]
click at [628, 304] on button "View rooms" at bounding box center [625, 315] width 66 height 22
type input "595.07"
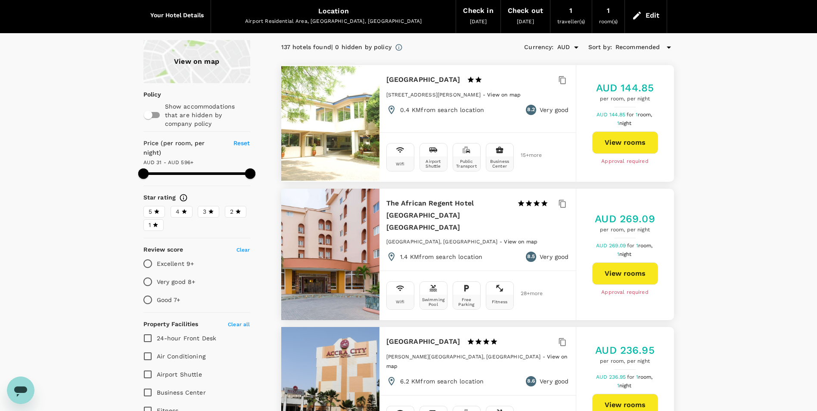
scroll to position [0, 0]
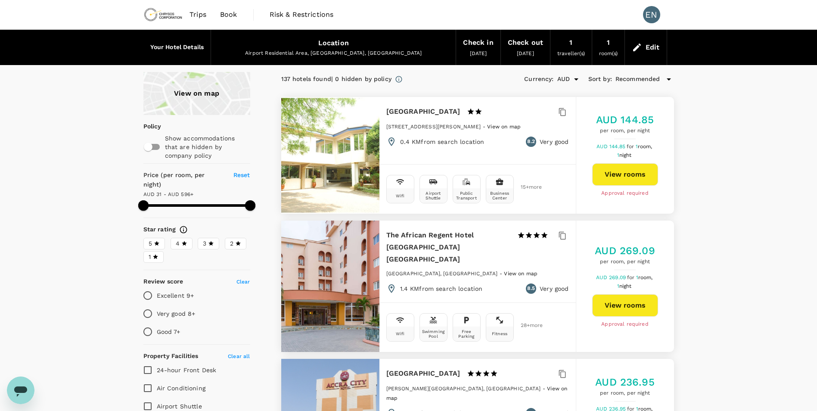
click at [234, 15] on span "Book" at bounding box center [228, 14] width 17 height 10
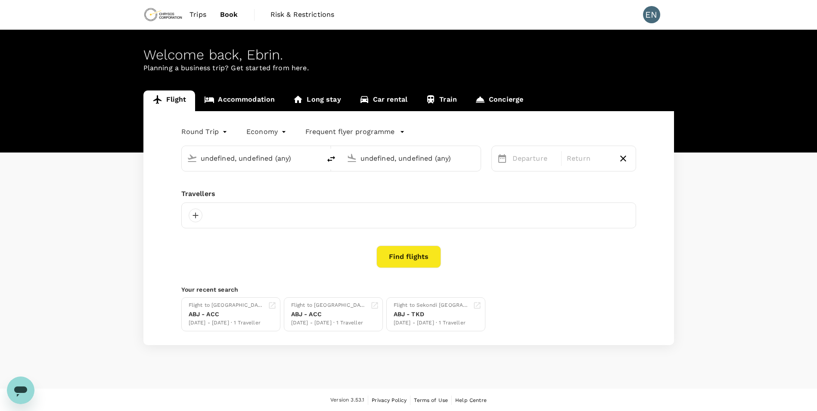
type input "Kotoka Intl (ACC)"
type input "Takoradi Airport (TKD)"
type input "Kotoka Intl (ACC)"
type input "Takoradi Airport (TKD)"
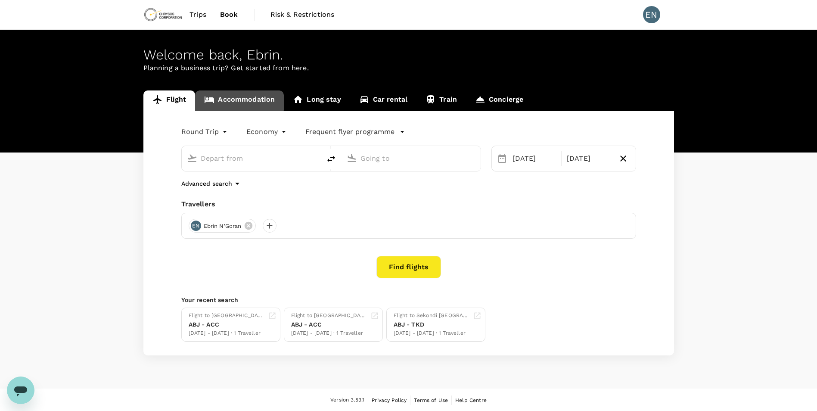
type input "Kotoka Intl (ACC)"
type input "Takoradi Airport (TKD)"
click at [231, 98] on link "Accommodation" at bounding box center [239, 100] width 89 height 21
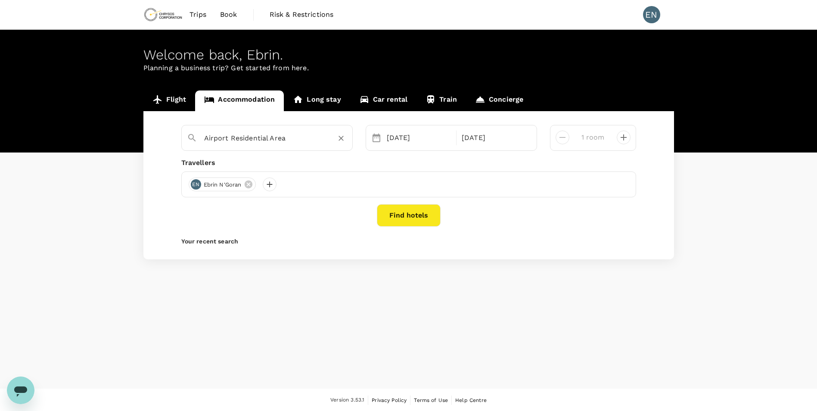
click at [338, 138] on icon "Clear" at bounding box center [341, 138] width 9 height 9
click at [256, 138] on input "text" at bounding box center [263, 137] width 119 height 13
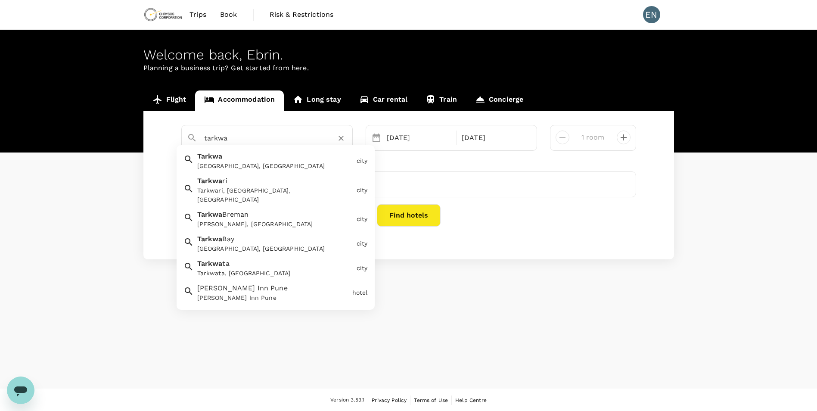
click at [243, 162] on div "Tarkwa, Ghana" at bounding box center [275, 165] width 156 height 9
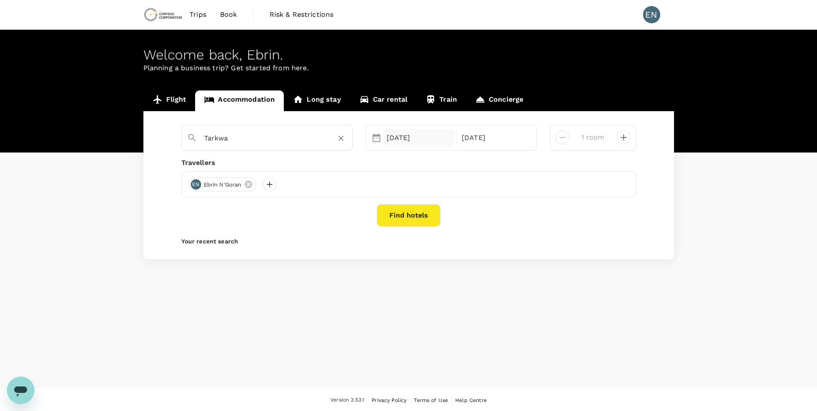
type input "Tarkwa"
click at [423, 139] on div "05 Oct" at bounding box center [418, 137] width 71 height 17
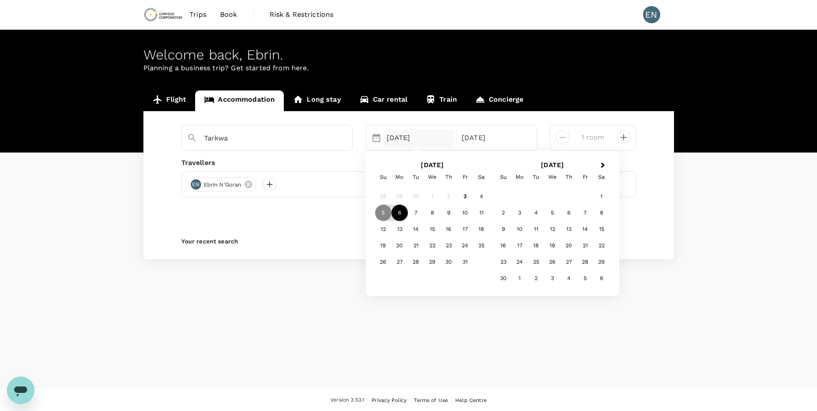
click at [399, 219] on div "6" at bounding box center [399, 213] width 16 height 16
click at [428, 216] on div "8" at bounding box center [432, 213] width 16 height 16
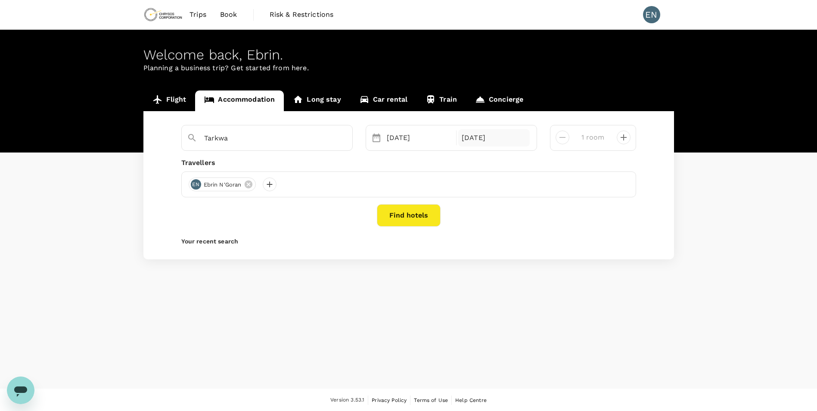
click at [489, 141] on div "08 Oct" at bounding box center [493, 137] width 71 height 17
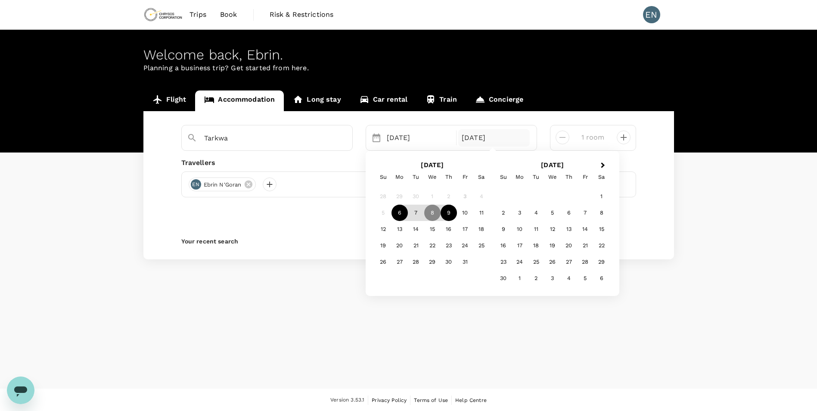
click at [451, 215] on div "9" at bounding box center [448, 213] width 16 height 16
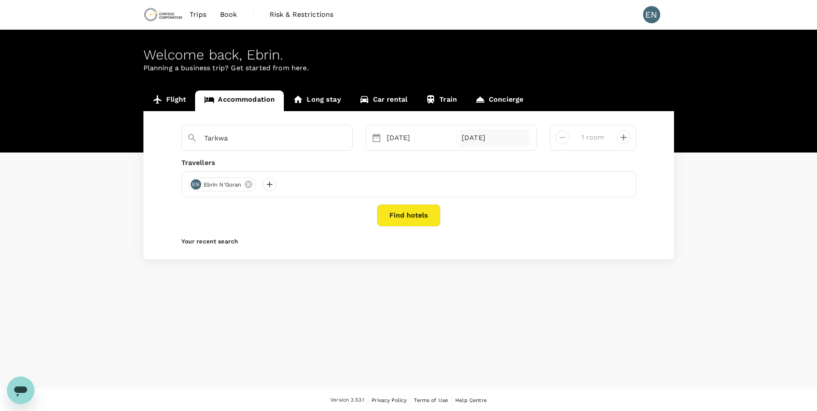
click at [468, 139] on div "09 Oct" at bounding box center [493, 137] width 71 height 17
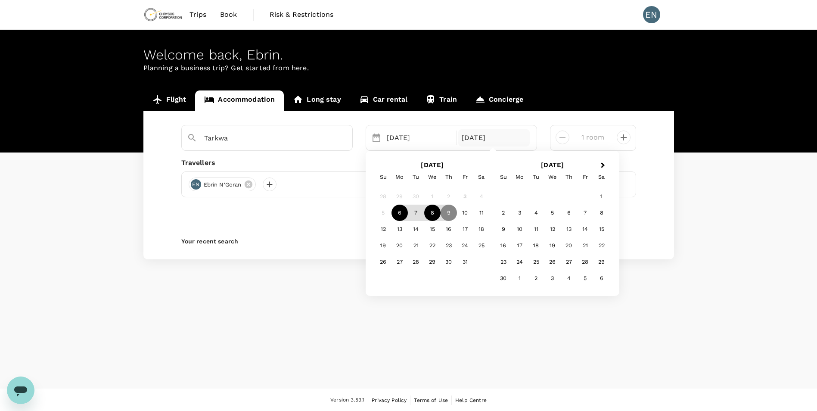
click at [433, 211] on div "8" at bounding box center [432, 213] width 16 height 16
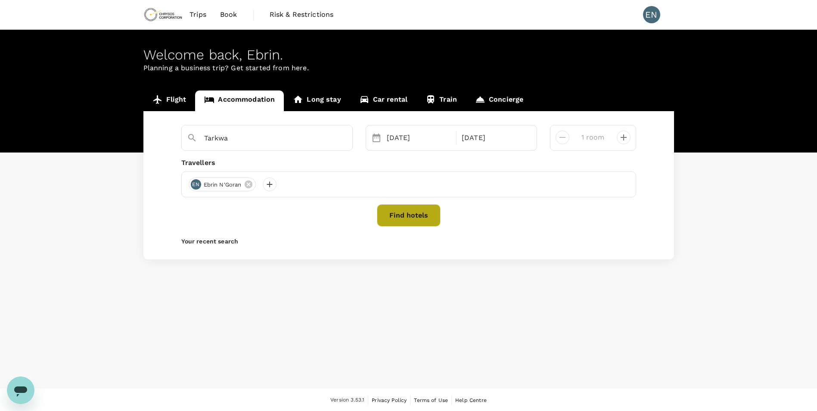
click at [407, 220] on button "Find hotels" at bounding box center [409, 215] width 64 height 22
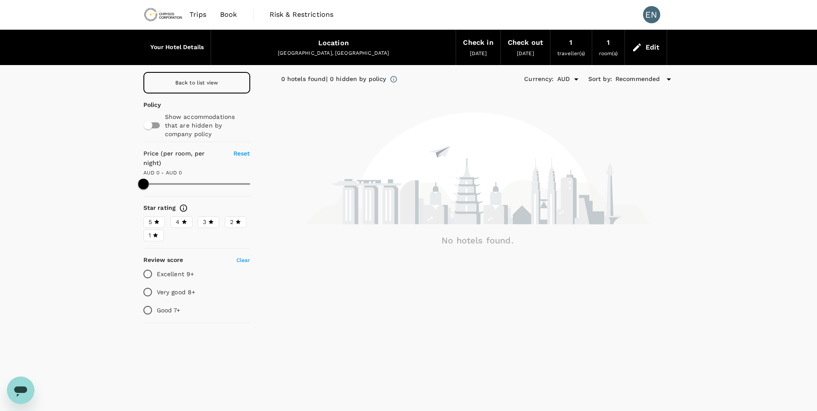
click at [227, 7] on link "Book" at bounding box center [228, 14] width 31 height 29
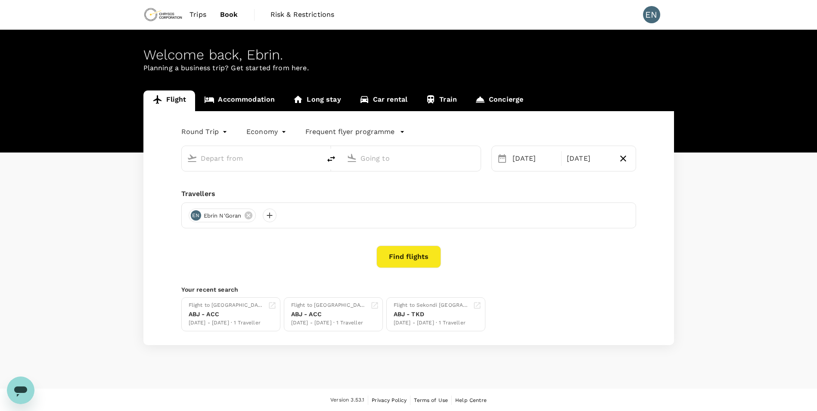
type input "Kotoka Intl (ACC)"
type input "Takoradi Airport (TKD)"
type input "Kotoka Intl (ACC)"
type input "Takoradi Airport (TKD)"
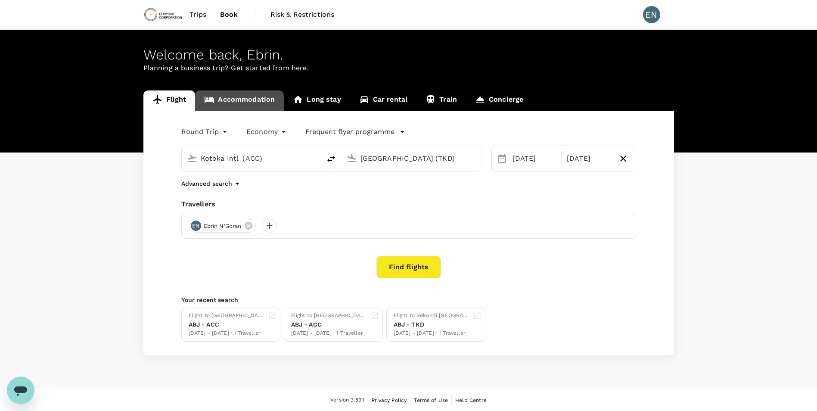
click at [248, 100] on link "Accommodation" at bounding box center [239, 100] width 89 height 21
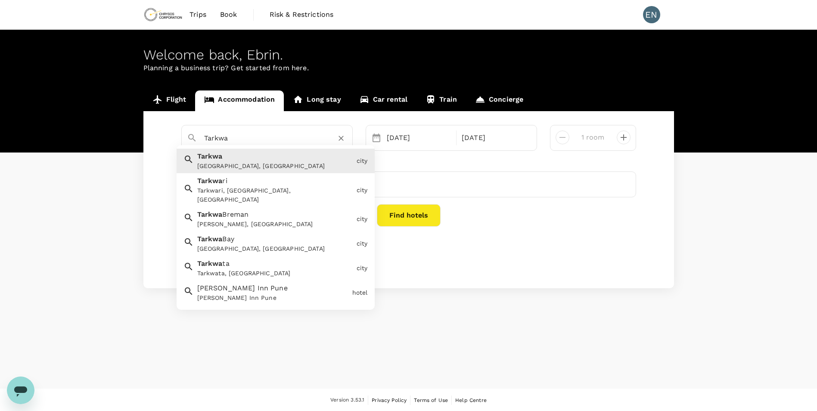
click at [241, 140] on input "Tarkwa" at bounding box center [263, 137] width 119 height 13
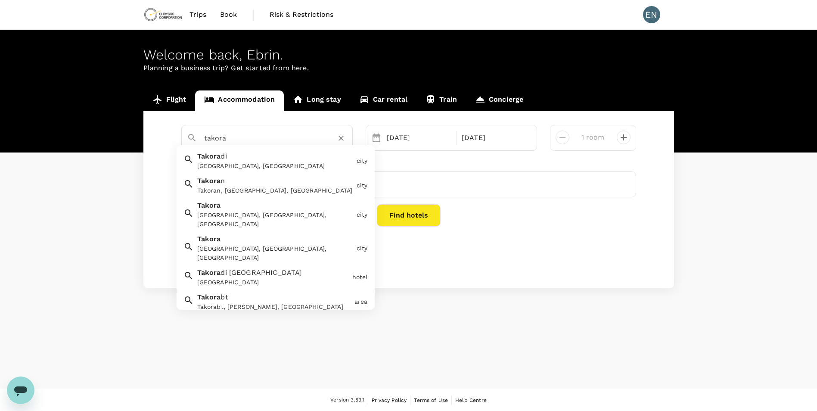
click at [241, 168] on div "Takoradi, Ghana" at bounding box center [275, 165] width 156 height 9
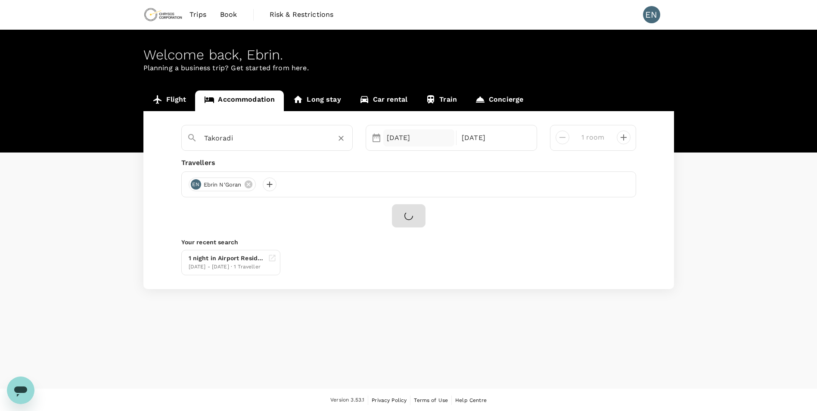
type input "Takoradi"
click at [419, 139] on div "06 Oct" at bounding box center [418, 137] width 71 height 17
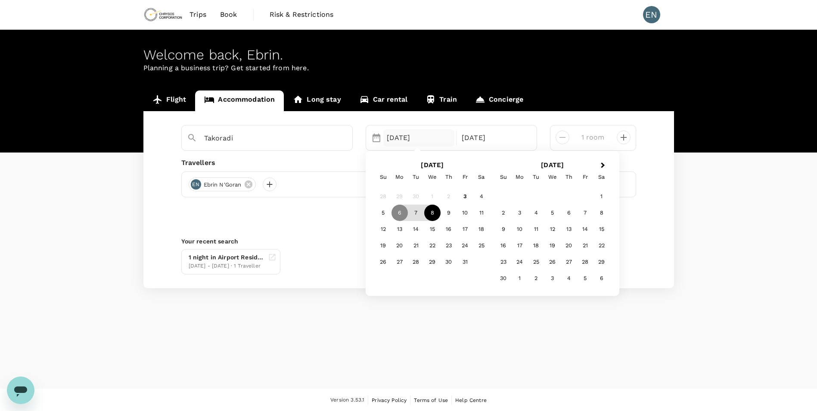
click at [429, 212] on div "8" at bounding box center [432, 213] width 16 height 16
click at [441, 212] on div "9" at bounding box center [448, 213] width 16 height 16
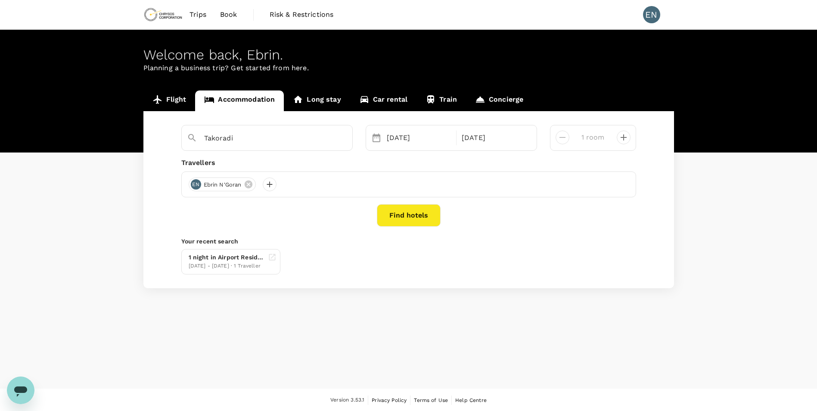
click at [409, 211] on button "Find hotels" at bounding box center [409, 215] width 64 height 22
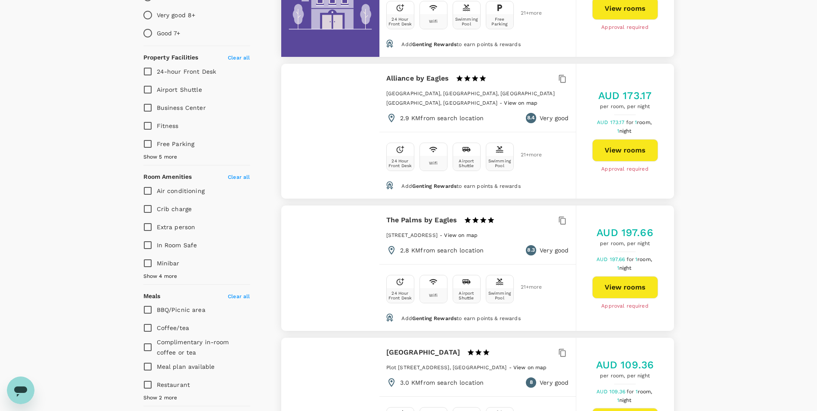
scroll to position [301, 0]
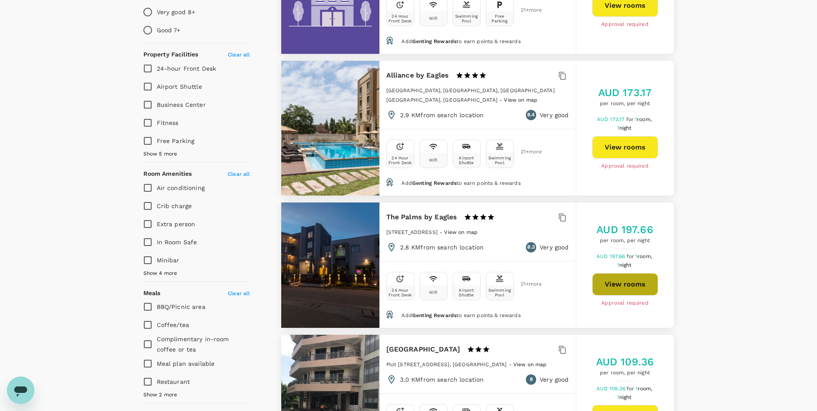
click at [616, 286] on button "View rooms" at bounding box center [625, 284] width 66 height 22
type input "223.22"
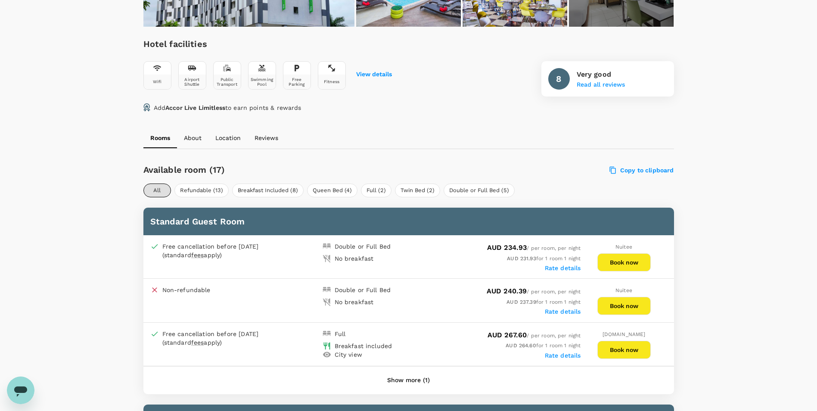
scroll to position [301, 0]
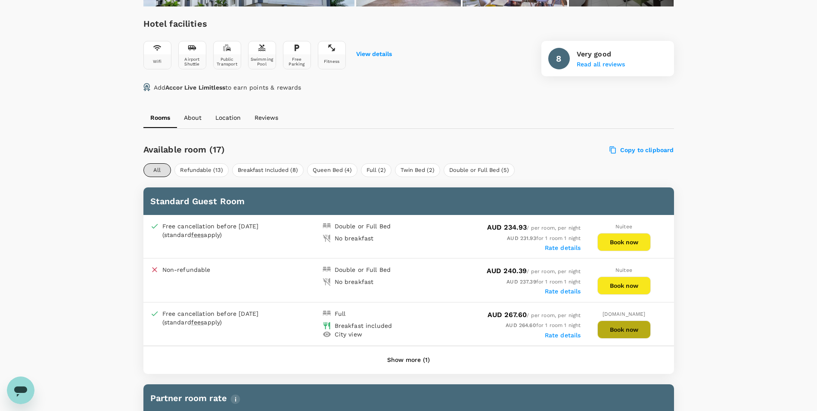
click at [625, 331] on button "Book now" at bounding box center [623, 329] width 53 height 18
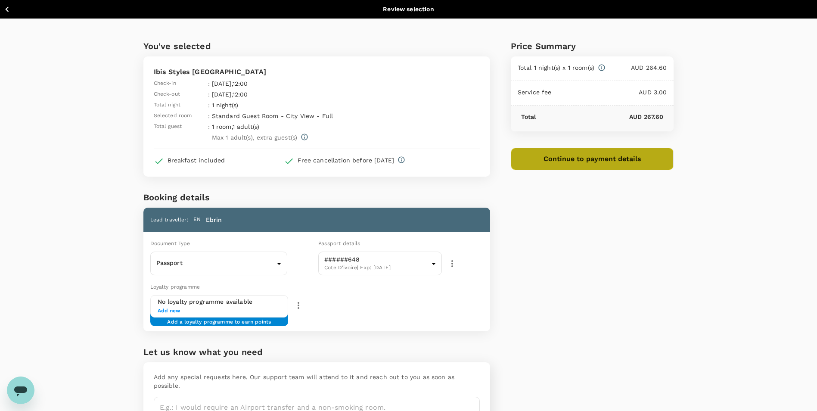
click at [591, 159] on button "Continue to payment details" at bounding box center [592, 159] width 163 height 22
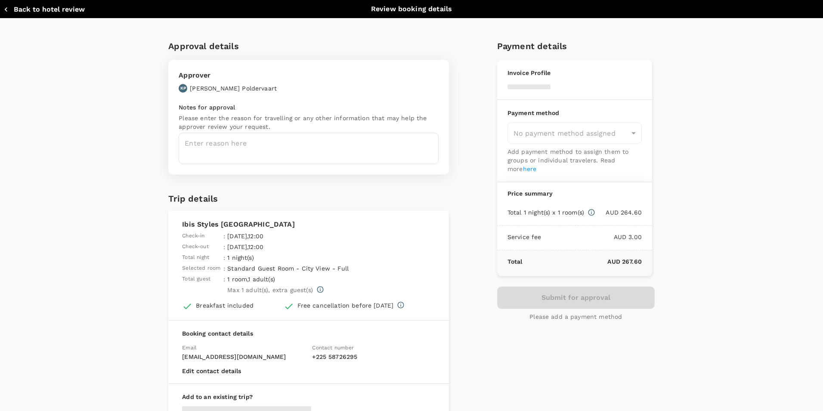
type input "9c4289b1-14a3-4119-8736-521306e5ca8f"
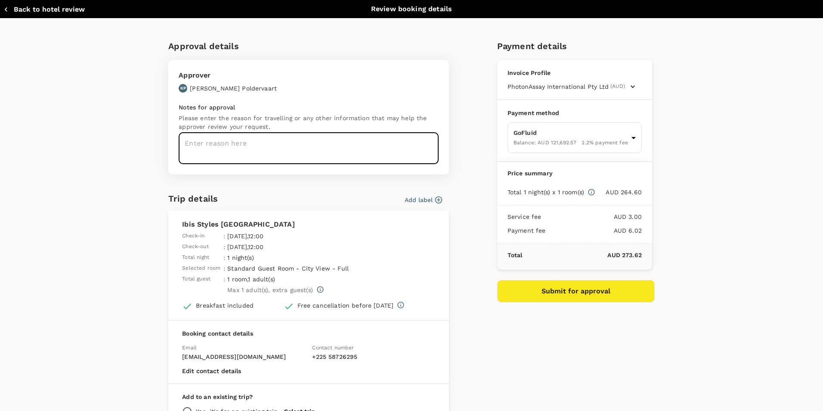
click at [223, 149] on textarea at bounding box center [309, 148] width 260 height 31
type textarea "Spend a night in [GEOGRAPHIC_DATA] to catch up next flight to [GEOGRAPHIC_DATA]"
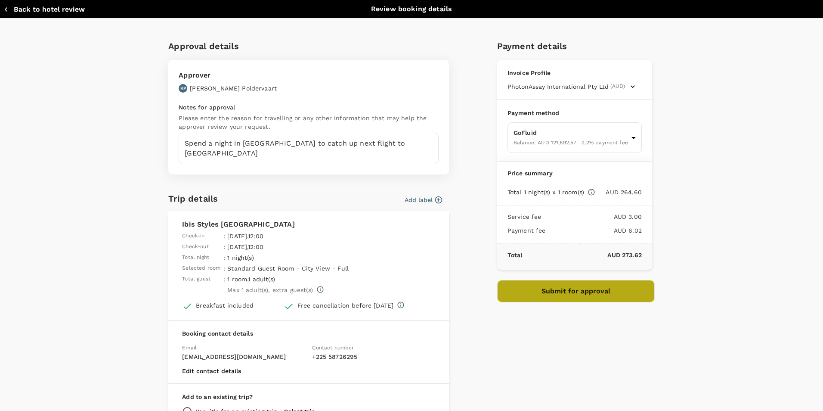
click at [572, 297] on button "Submit for approval" at bounding box center [576, 291] width 158 height 22
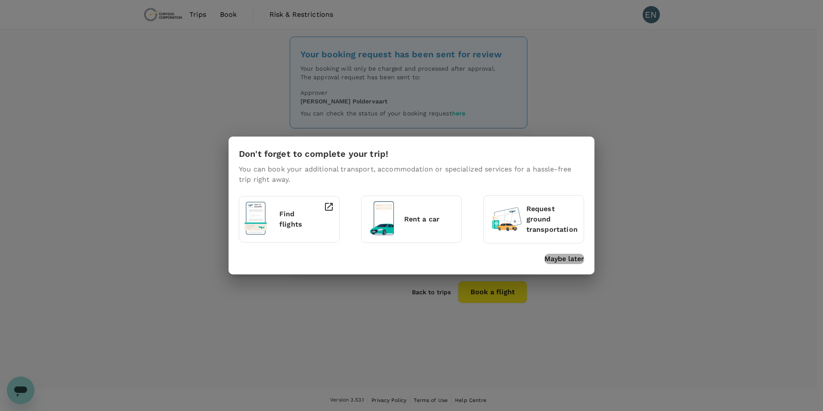
click at [561, 257] on p "Maybe later" at bounding box center [565, 259] width 40 height 10
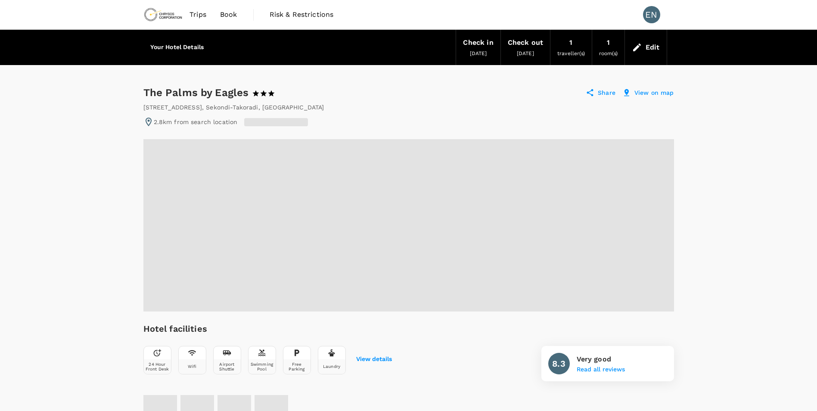
radio input "false"
radio input "true"
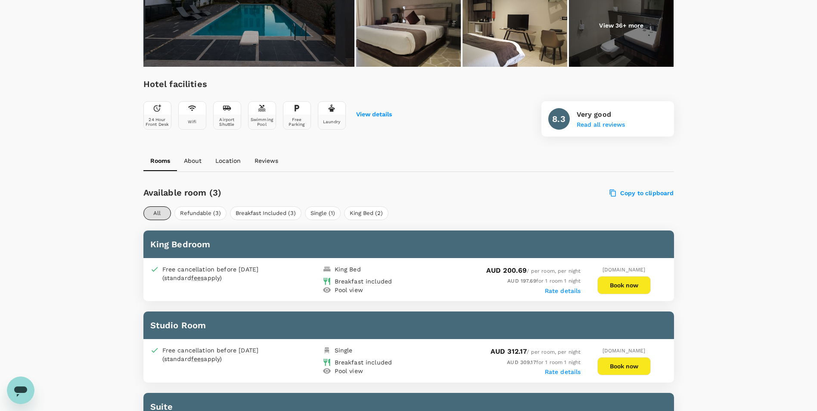
scroll to position [255, 0]
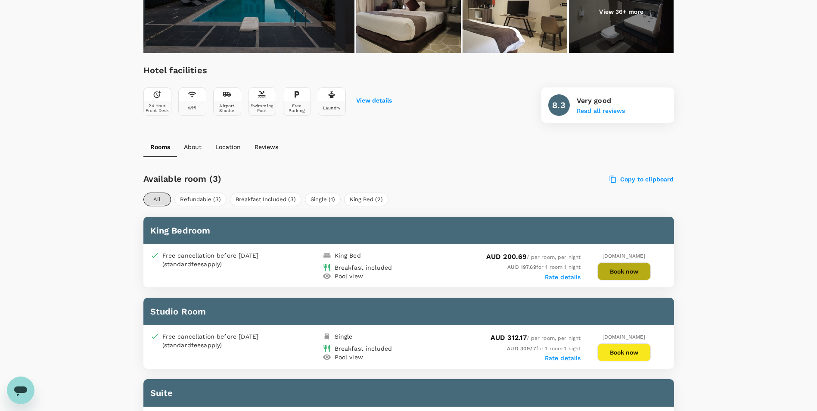
click at [629, 279] on button "Book now" at bounding box center [623, 271] width 53 height 18
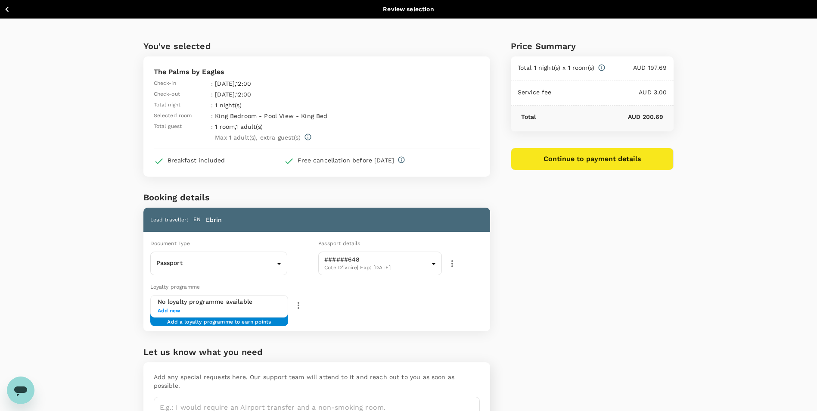
click at [605, 158] on button "Continue to payment details" at bounding box center [592, 159] width 163 height 22
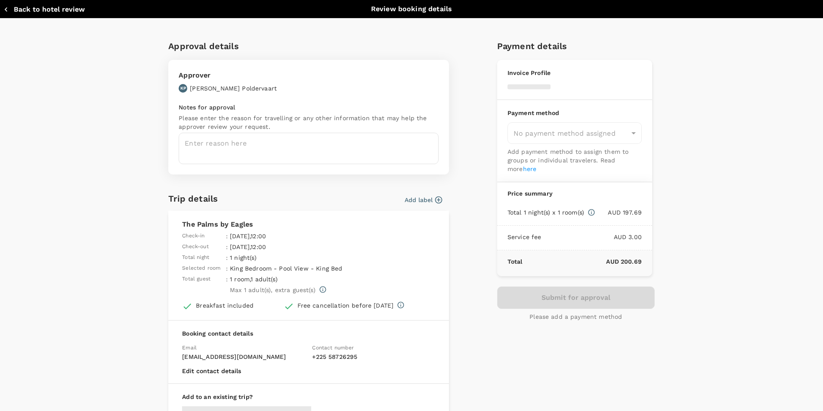
type input "9c4289b1-14a3-4119-8736-521306e5ca8f"
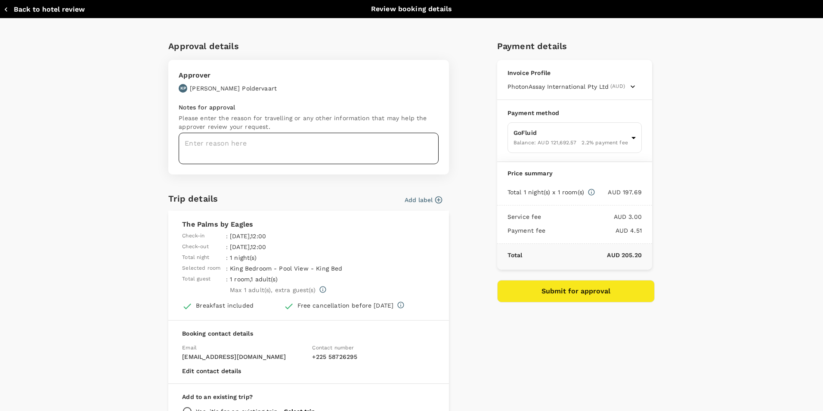
click at [204, 136] on textarea at bounding box center [309, 148] width 260 height 31
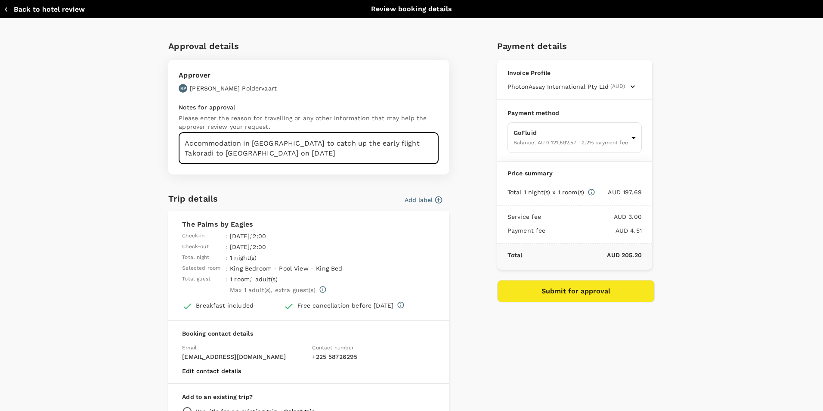
click at [351, 177] on form "Approval details Approver KP [PERSON_NAME] Notes for approval Please enter the …" at bounding box center [308, 245] width 281 height 412
click at [278, 159] on textarea "Accommodation in [GEOGRAPHIC_DATA] to catch up the early flight Takoradi to [GE…" at bounding box center [309, 148] width 260 height 31
click at [218, 146] on textarea "Accommodation in [GEOGRAPHIC_DATA] to catch up the early flight Takoradi to [GE…" at bounding box center [309, 148] width 260 height 31
type textarea "Accommodation in [GEOGRAPHIC_DATA] to catch up the early flight Takoradi to [GE…"
click at [566, 288] on button "Submit for approval" at bounding box center [576, 291] width 158 height 22
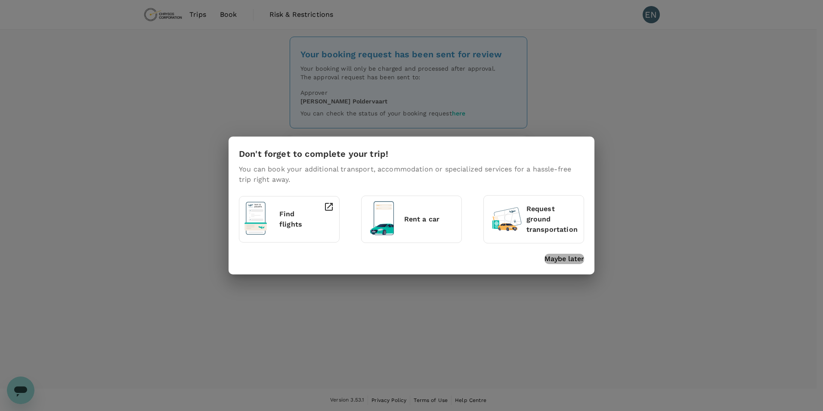
click at [555, 260] on p "Maybe later" at bounding box center [565, 259] width 40 height 10
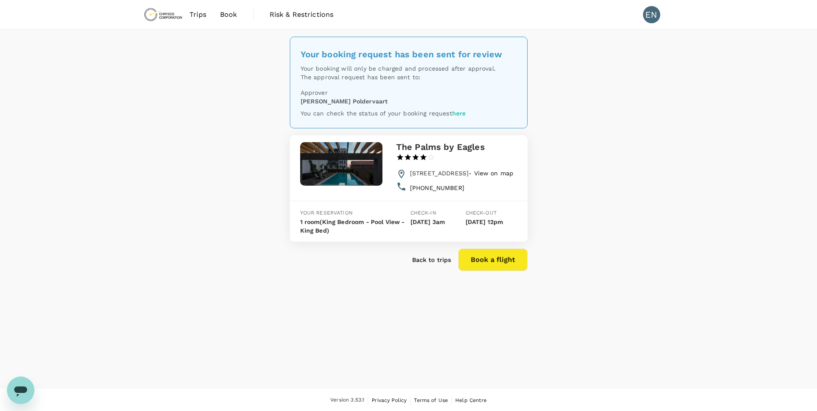
click at [226, 13] on span "Book" at bounding box center [228, 14] width 17 height 10
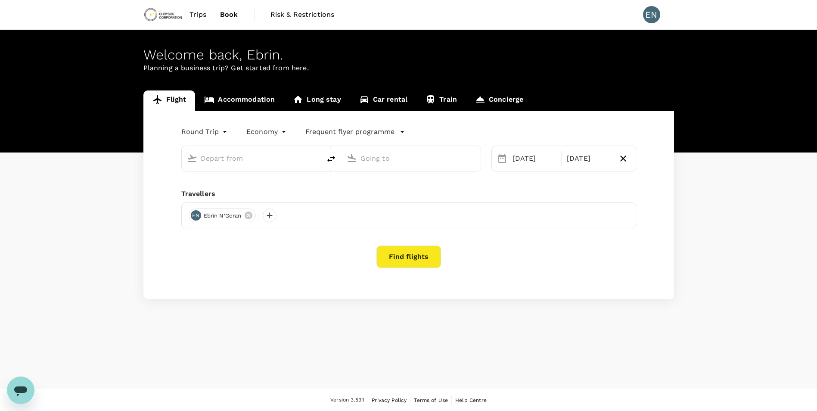
type input "Kotoka Intl (ACC)"
type input "[GEOGRAPHIC_DATA] (TKD)"
type input "Kotoka Intl (ACC)"
type input "[GEOGRAPHIC_DATA] (TKD)"
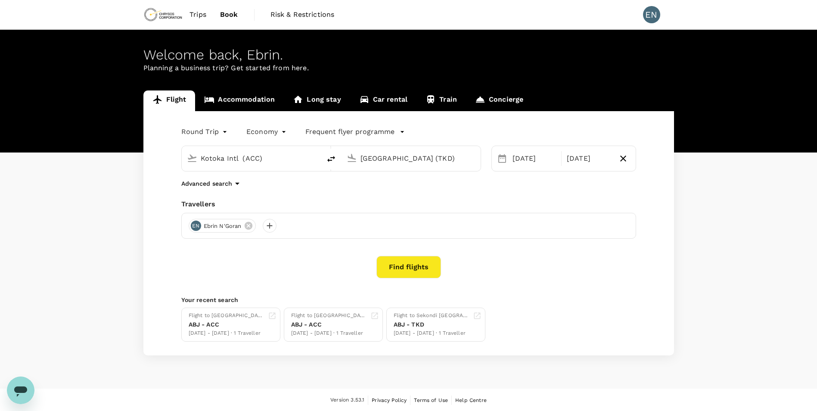
click at [405, 160] on input "[GEOGRAPHIC_DATA] (TKD)" at bounding box center [411, 158] width 102 height 13
click at [245, 153] on input "Kotoka Intl (ACC)" at bounding box center [252, 158] width 102 height 13
click at [267, 102] on link "Accommodation" at bounding box center [239, 100] width 89 height 21
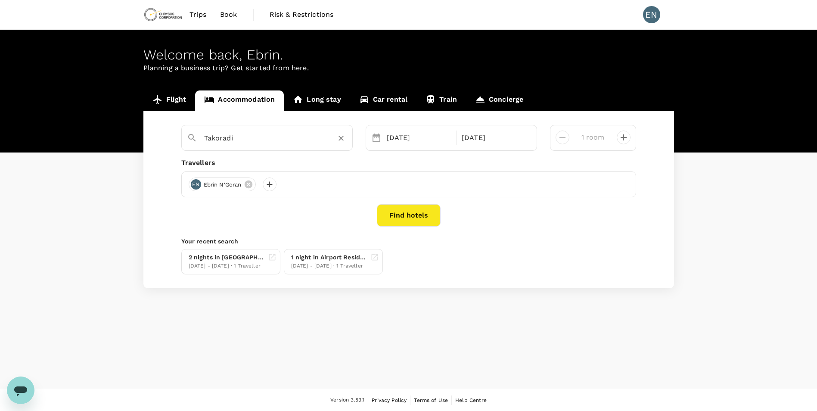
click at [253, 135] on input "Takoradi" at bounding box center [263, 137] width 119 height 13
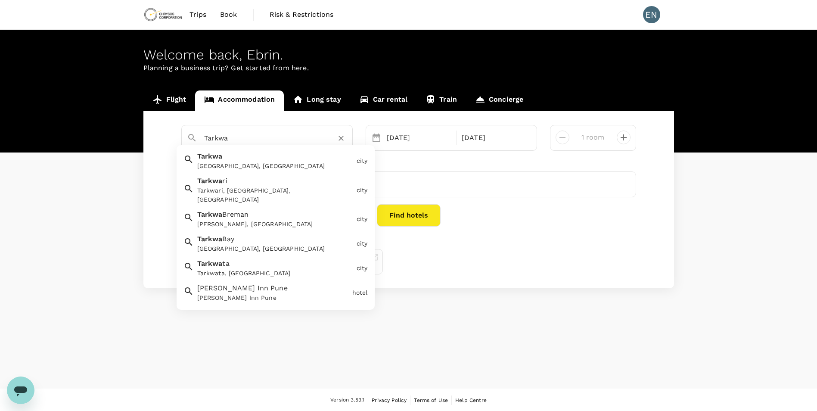
click at [275, 162] on div "[GEOGRAPHIC_DATA], [GEOGRAPHIC_DATA]" at bounding box center [275, 165] width 156 height 9
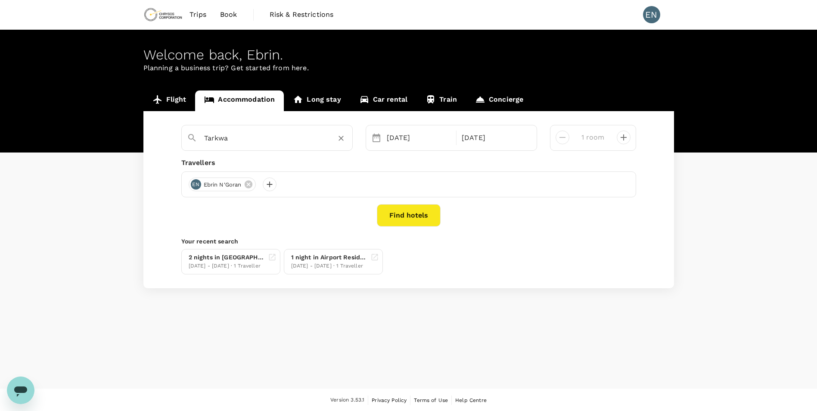
type input "Tarkwa"
click at [410, 212] on button "Find hotels" at bounding box center [409, 215] width 64 height 22
